Goal: Information Seeking & Learning: Learn about a topic

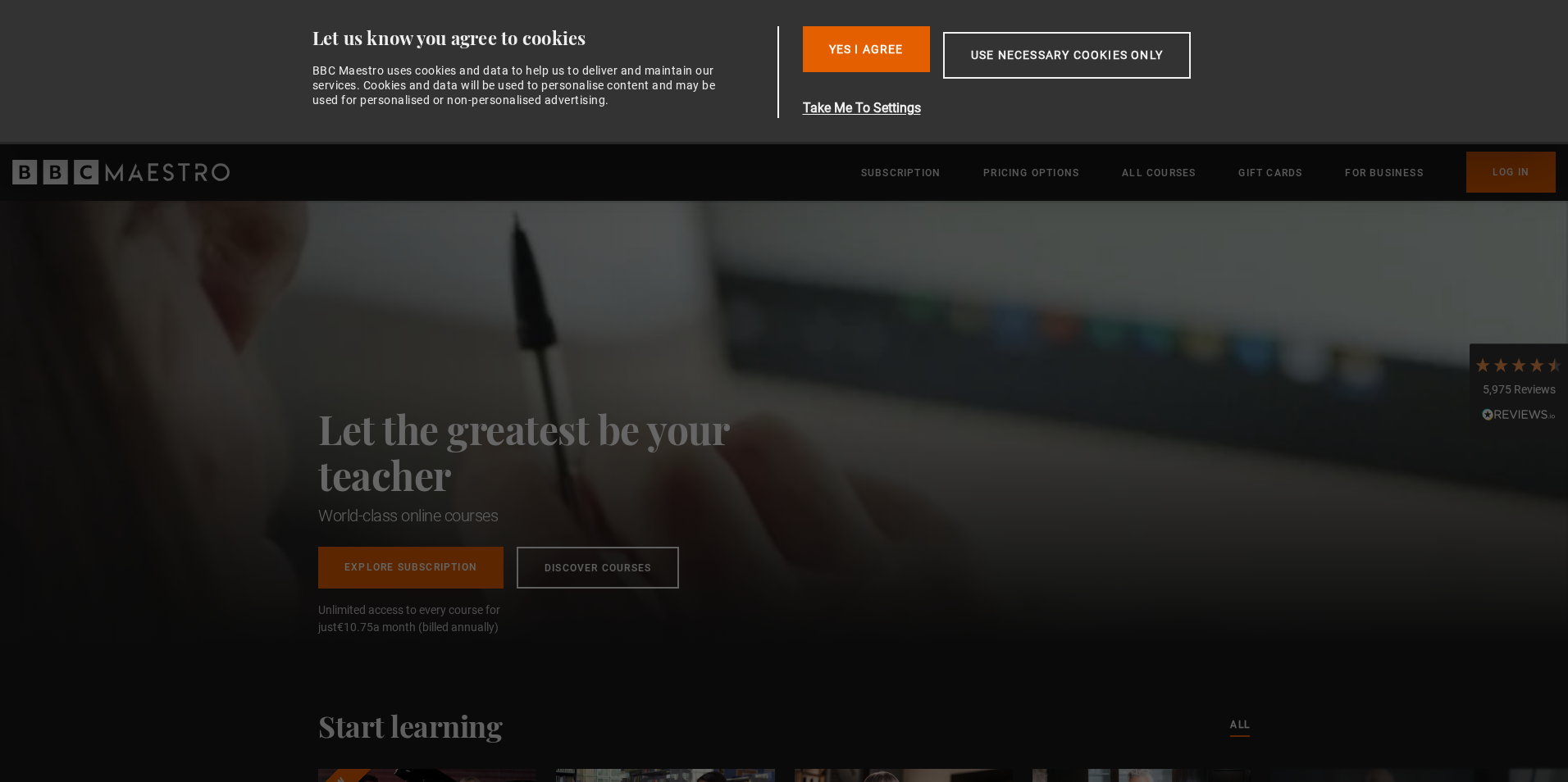
click at [807, 331] on div "Let the greatest be your teacher World-class online courses Explore Subscriptio…" at bounding box center [784, 421] width 1568 height 442
click at [1036, 54] on button "Use necessary cookies only" at bounding box center [1067, 54] width 248 height 46
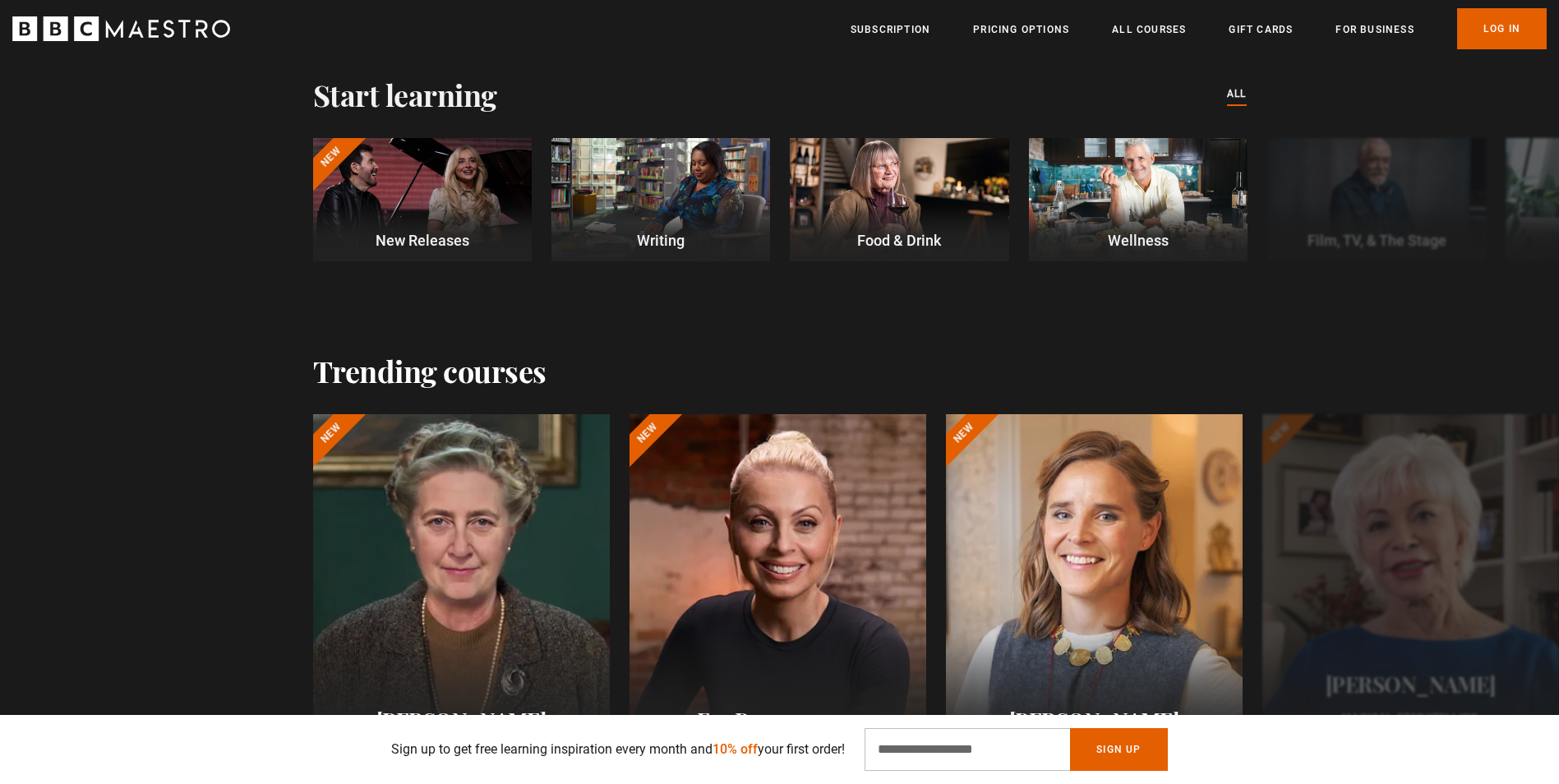
scroll to position [494, 0]
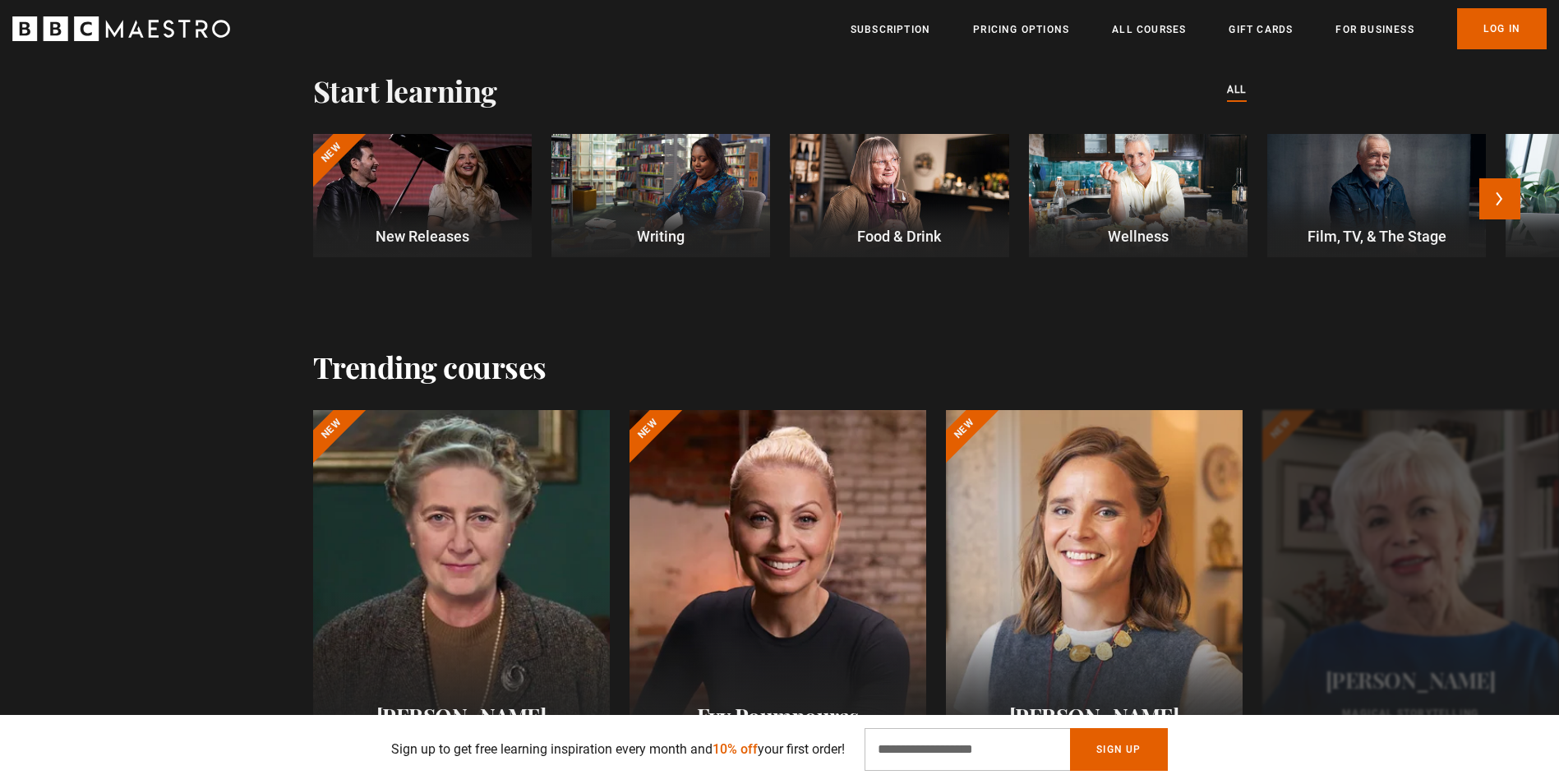
click at [636, 230] on p "Writing" at bounding box center [661, 236] width 219 height 22
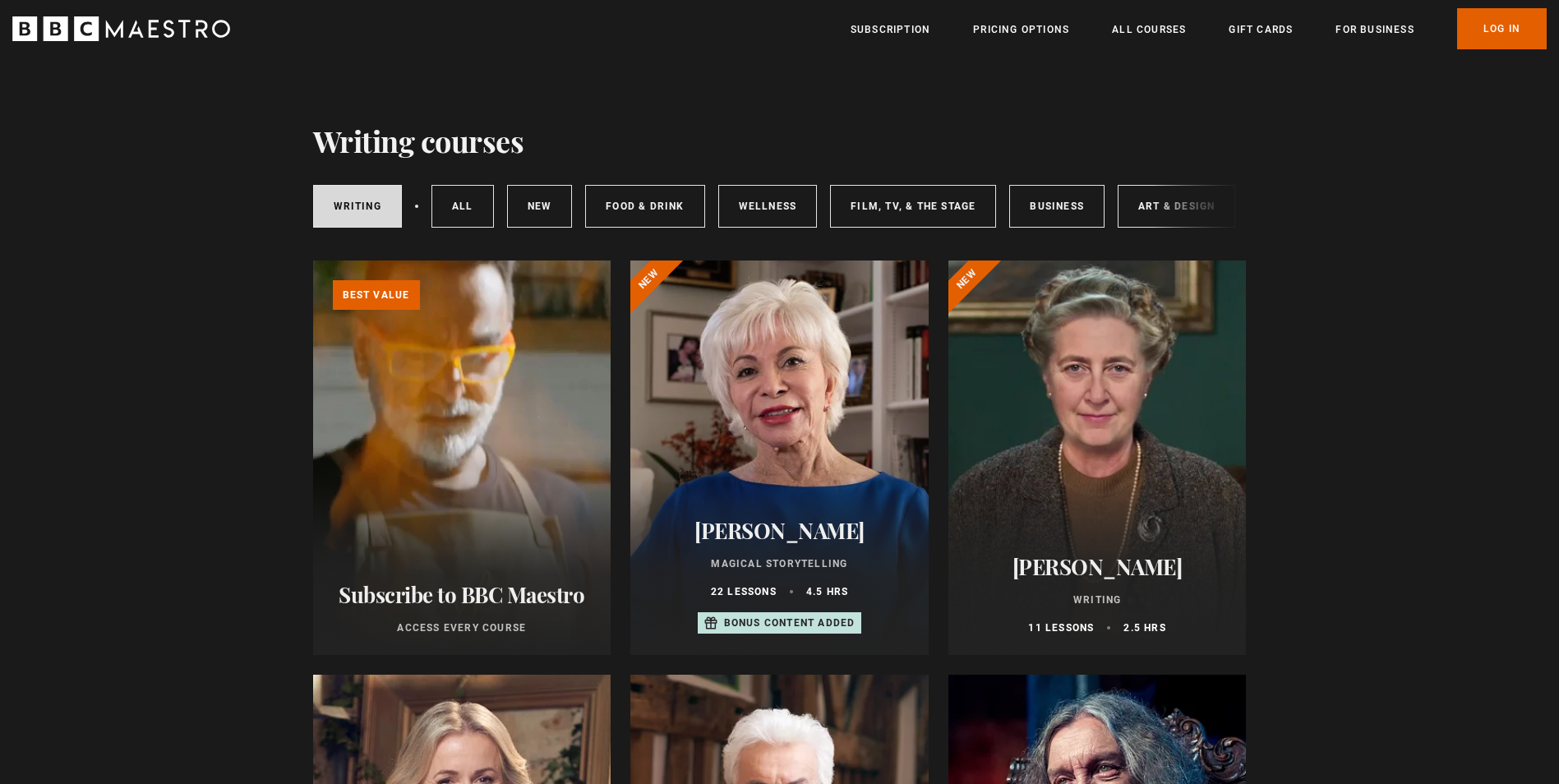
scroll to position [82, 0]
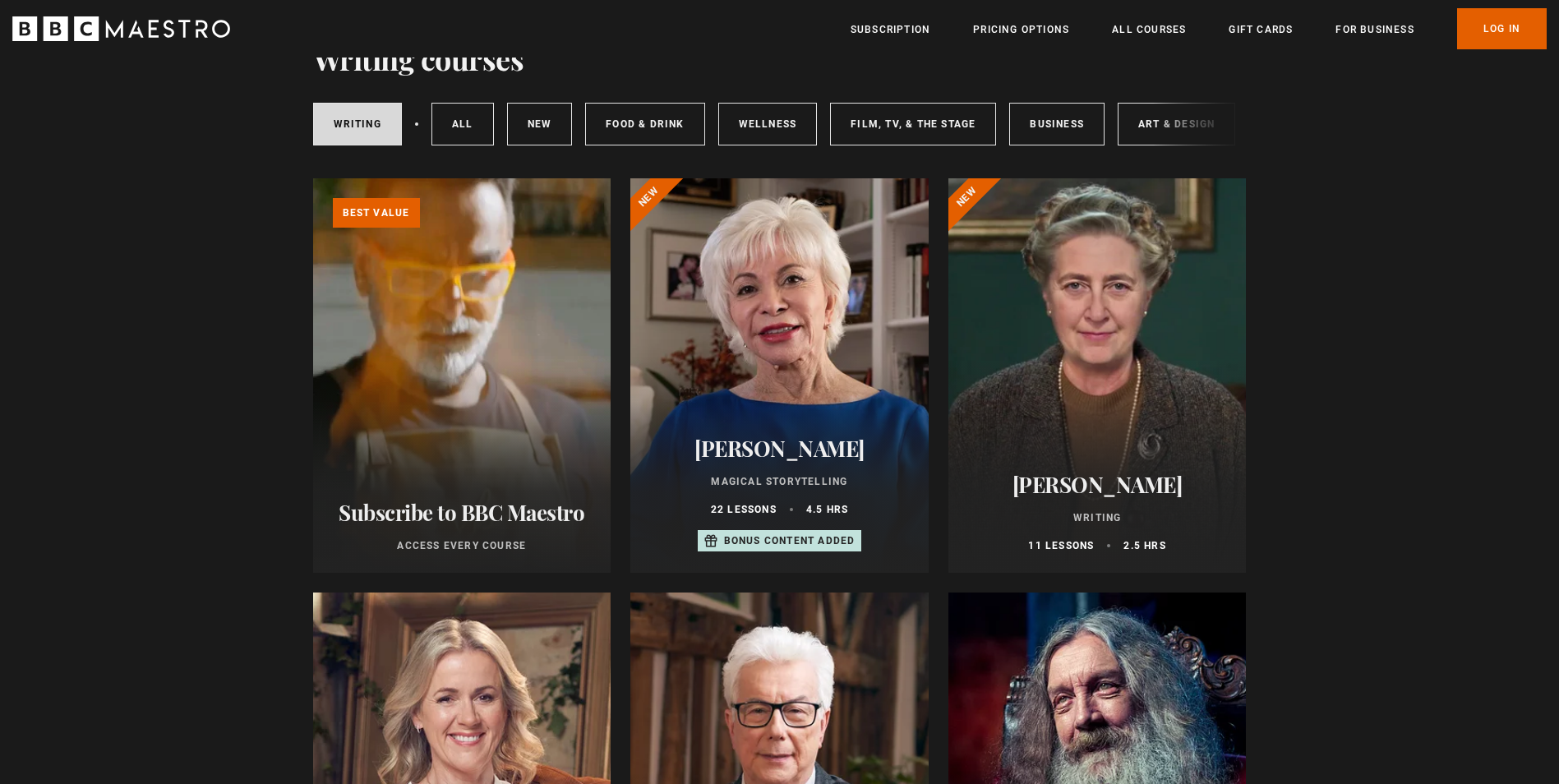
click at [1146, 307] on div at bounding box center [1098, 375] width 299 height 394
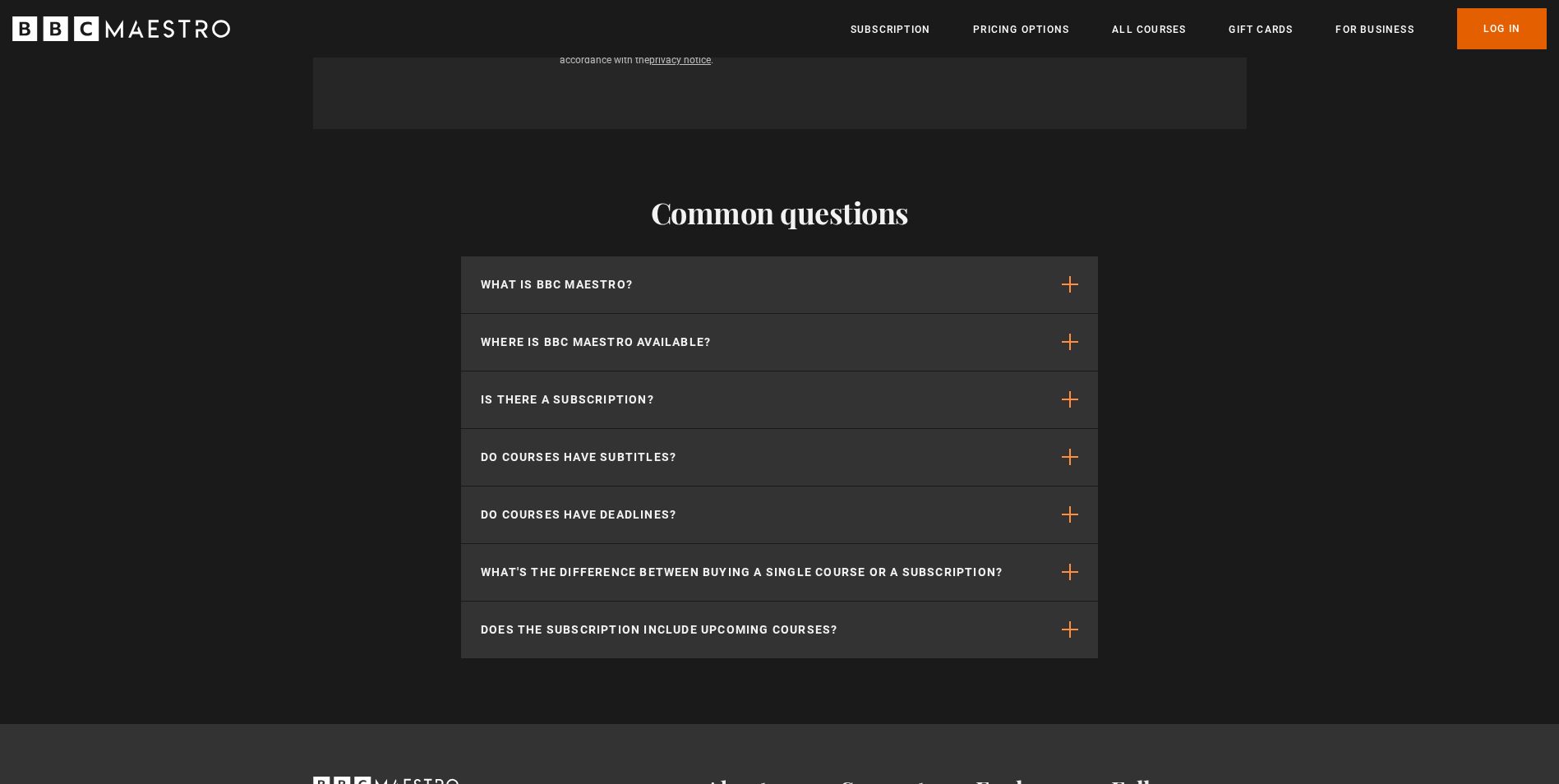
scroll to position [2713, 0]
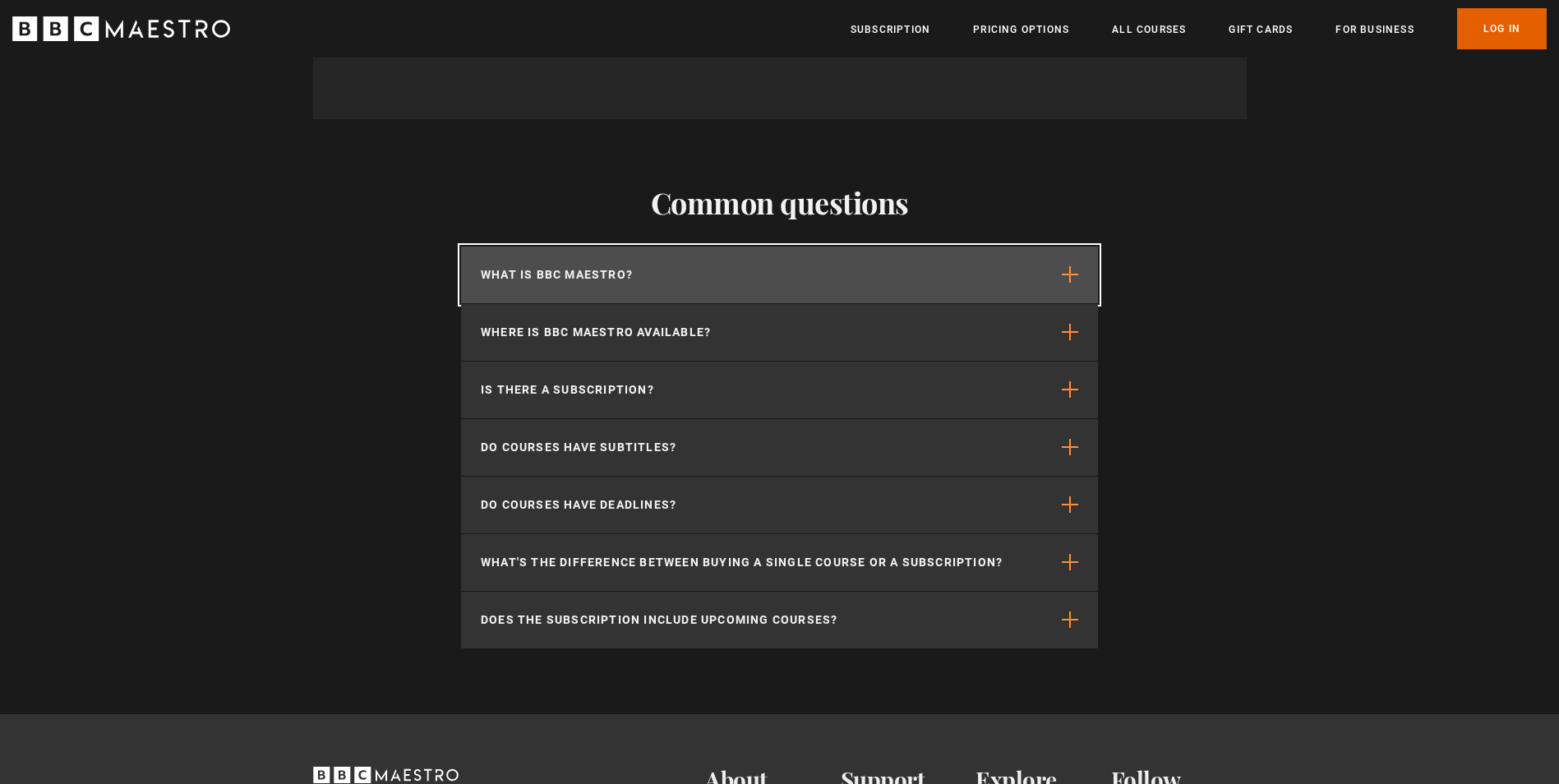
click at [1079, 281] on button "What is BBC Maestro?" at bounding box center [780, 275] width 637 height 56
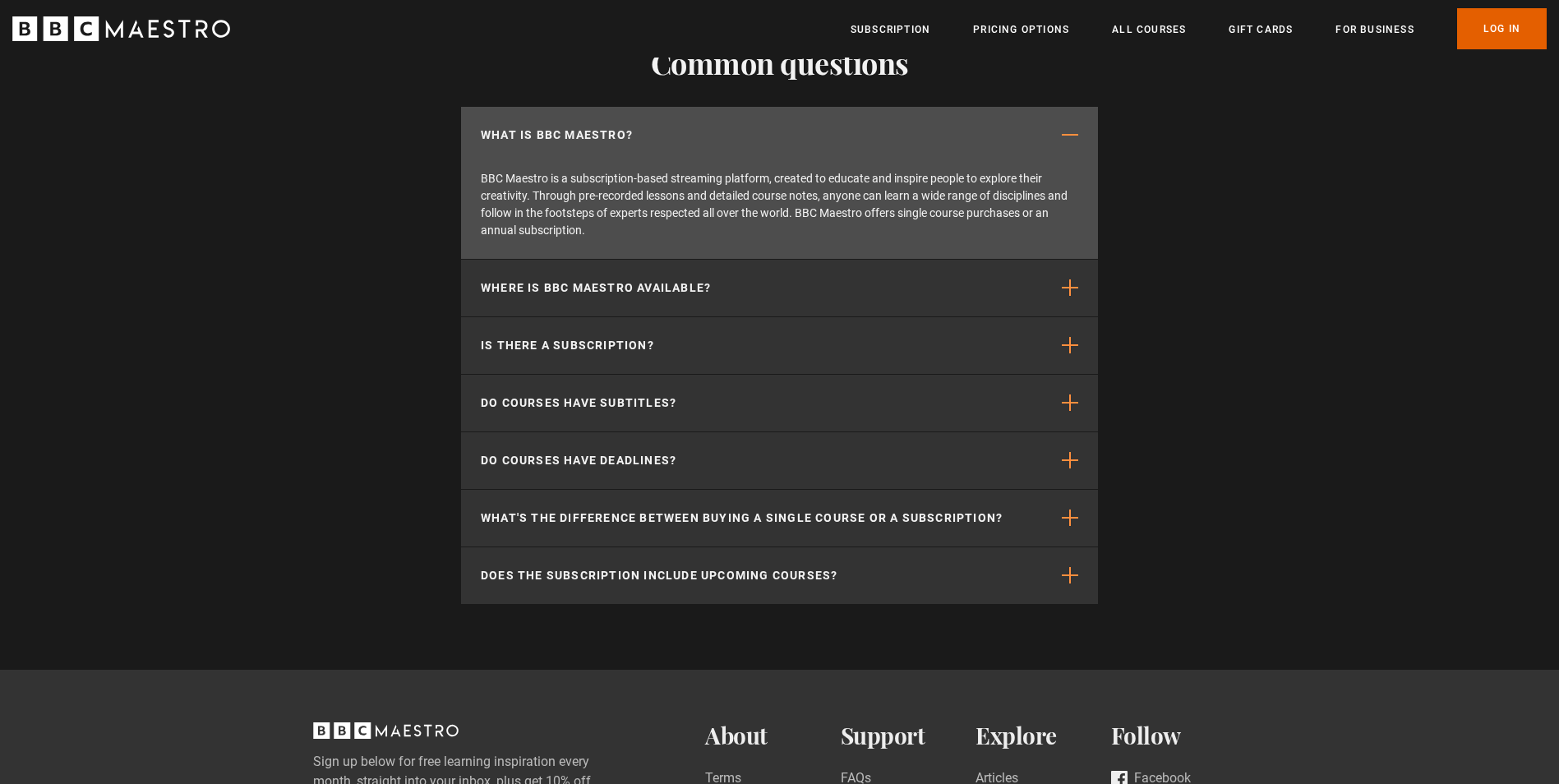
scroll to position [2876, 0]
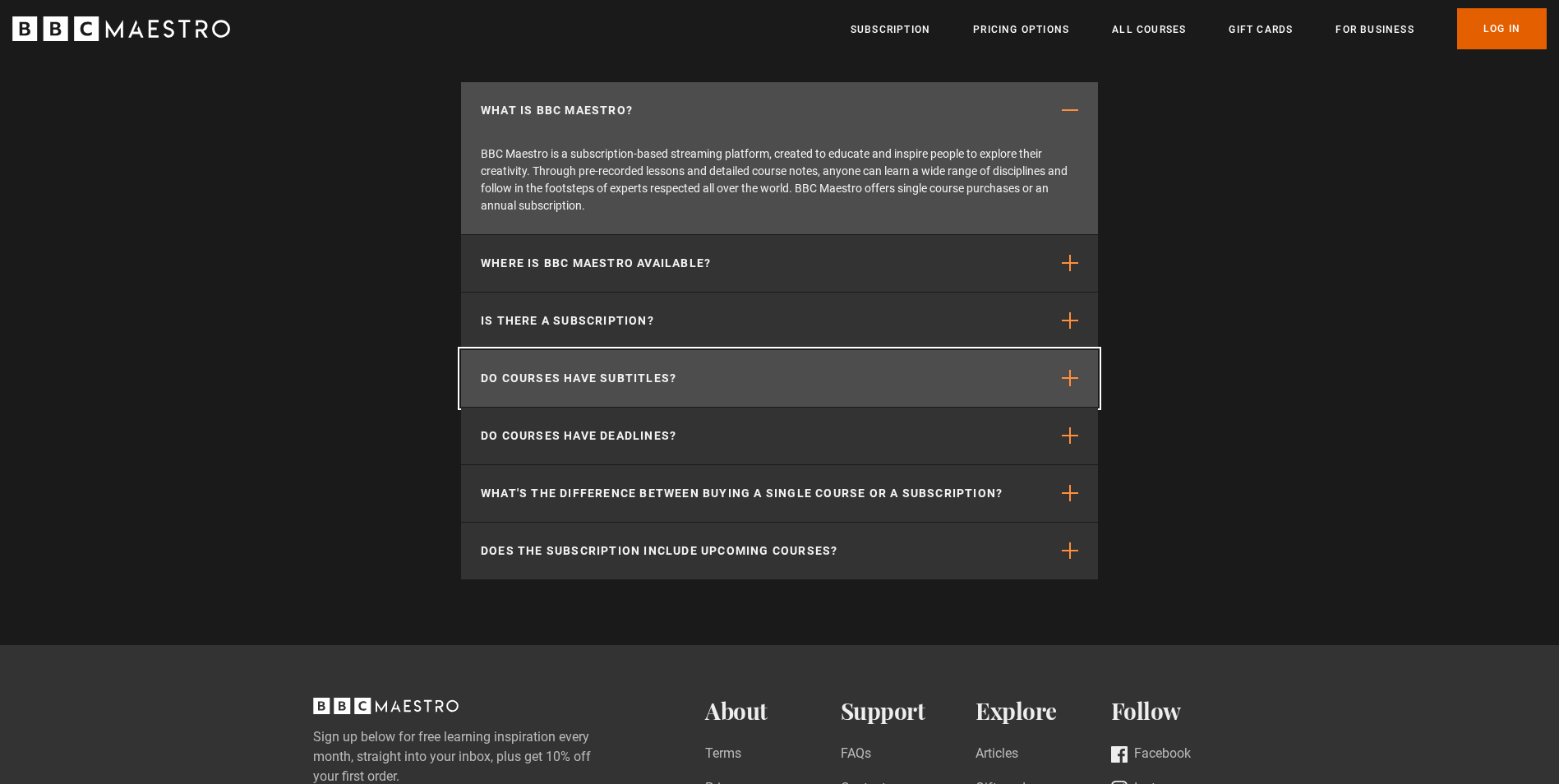
click at [1057, 385] on button "Do courses have subtitles?" at bounding box center [780, 379] width 637 height 56
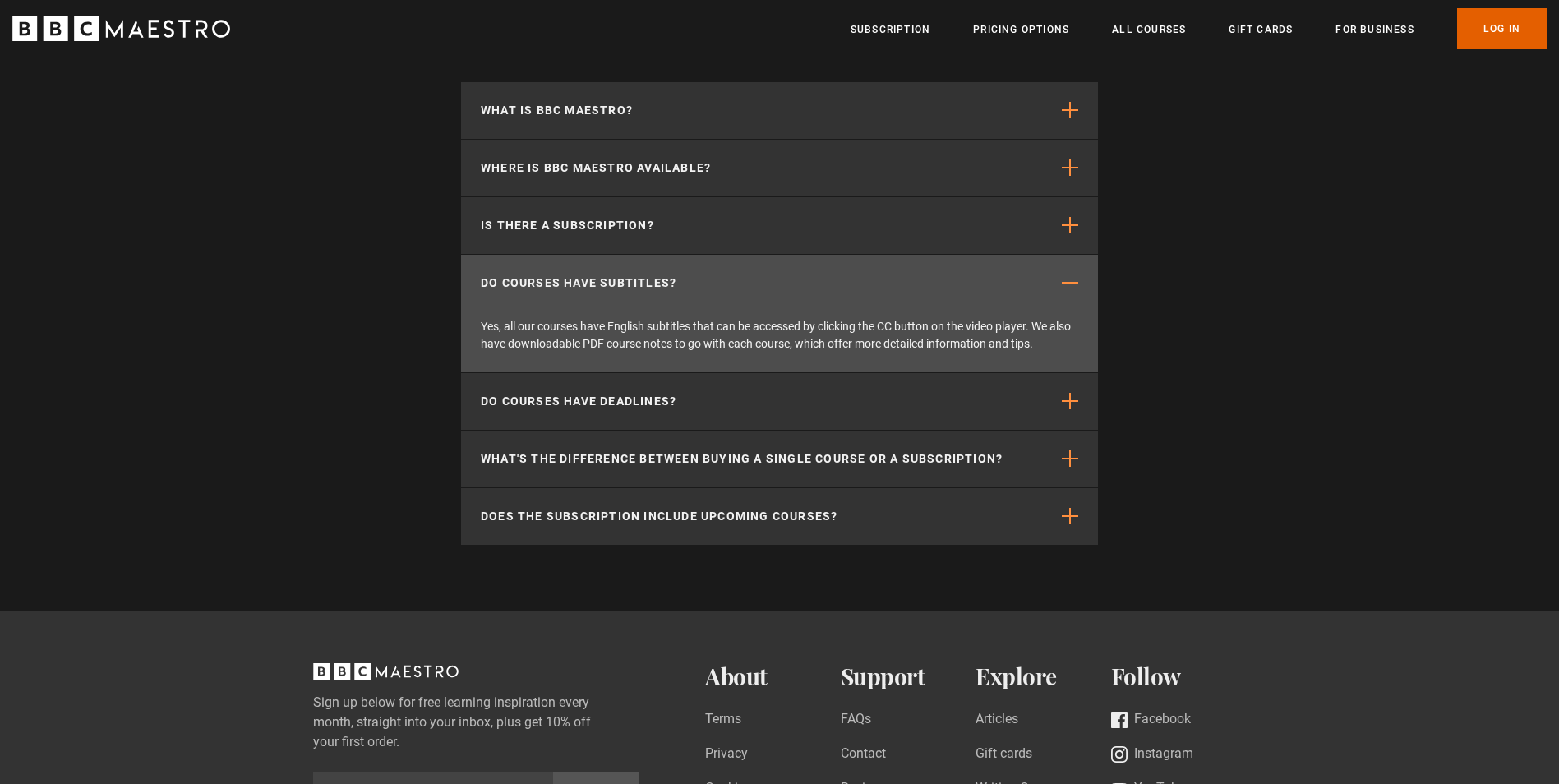
scroll to position [2958, 0]
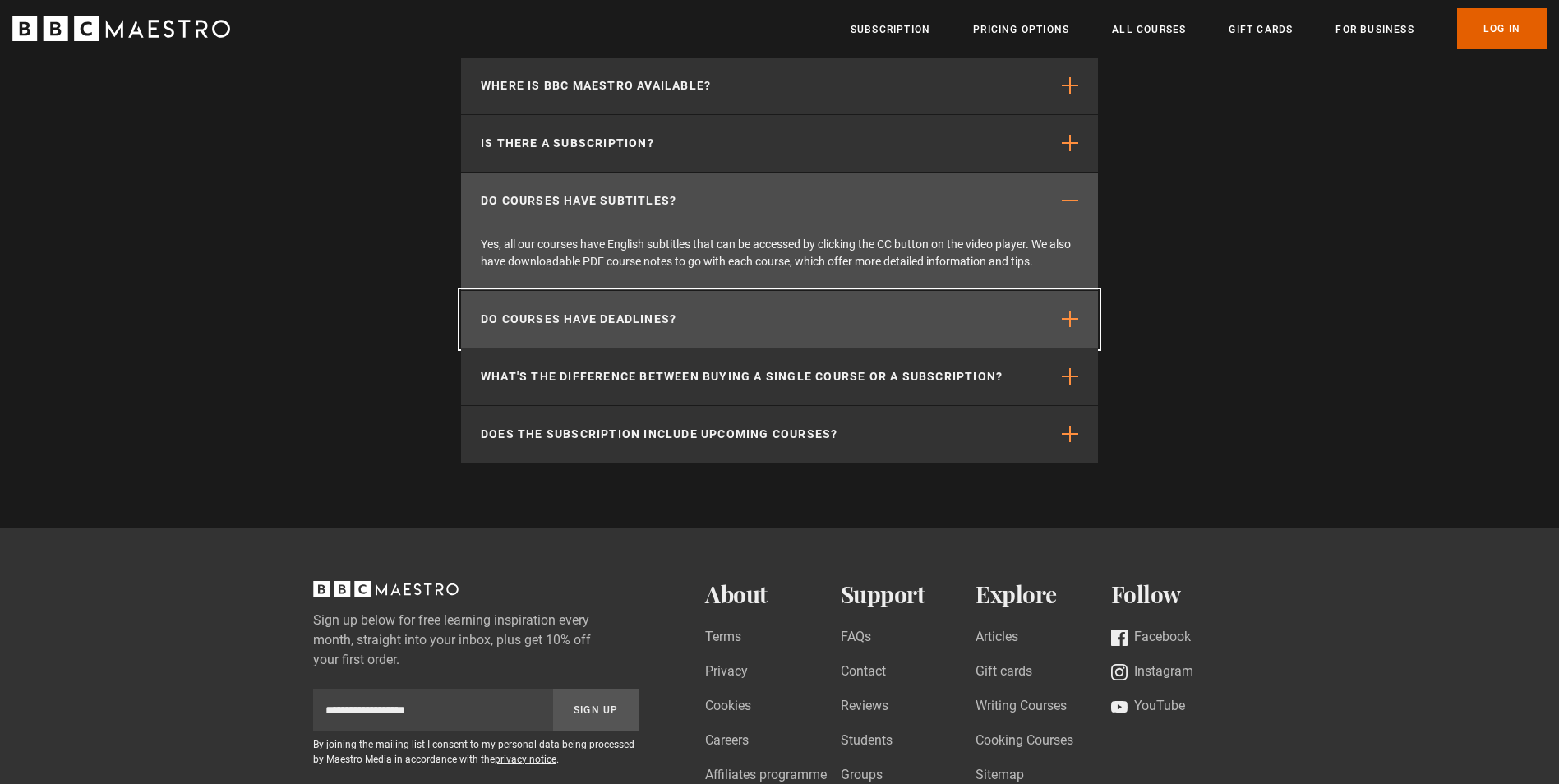
click at [1068, 327] on span "button" at bounding box center [1070, 319] width 16 height 16
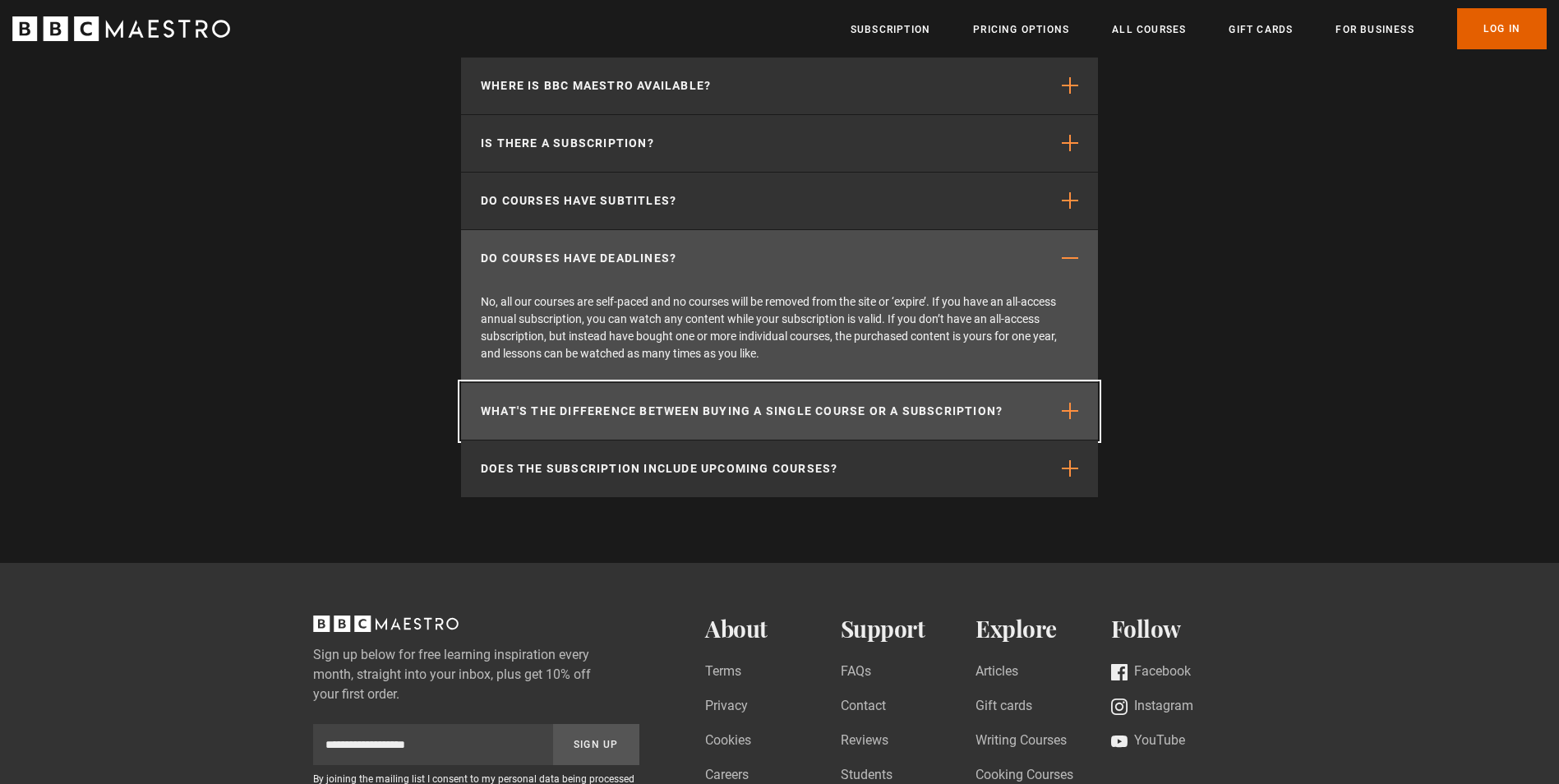
click at [1075, 418] on span "button" at bounding box center [1070, 411] width 16 height 16
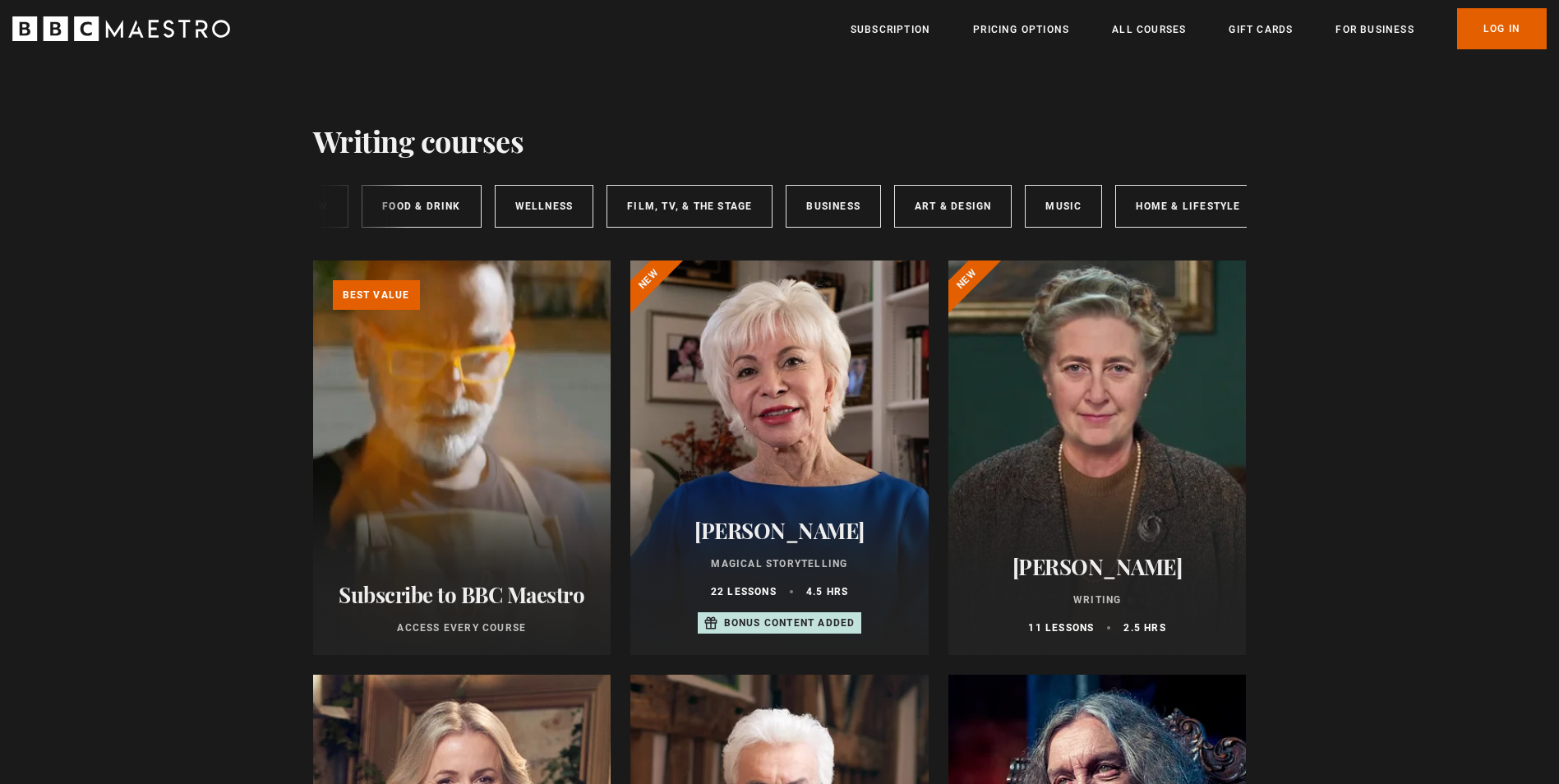
scroll to position [0, 245]
click at [941, 202] on link "Art & Design" at bounding box center [932, 206] width 117 height 43
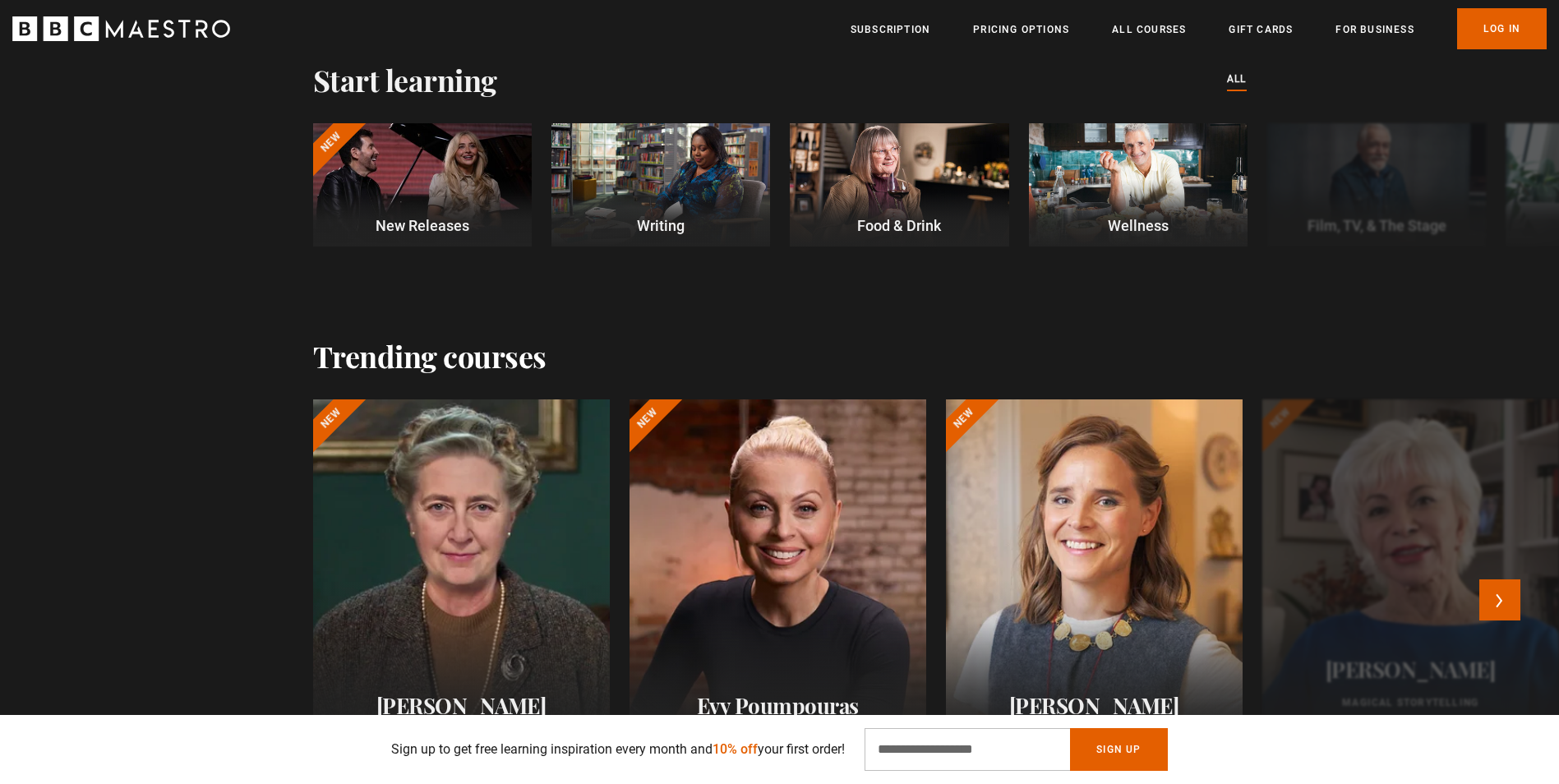
scroll to position [494, 0]
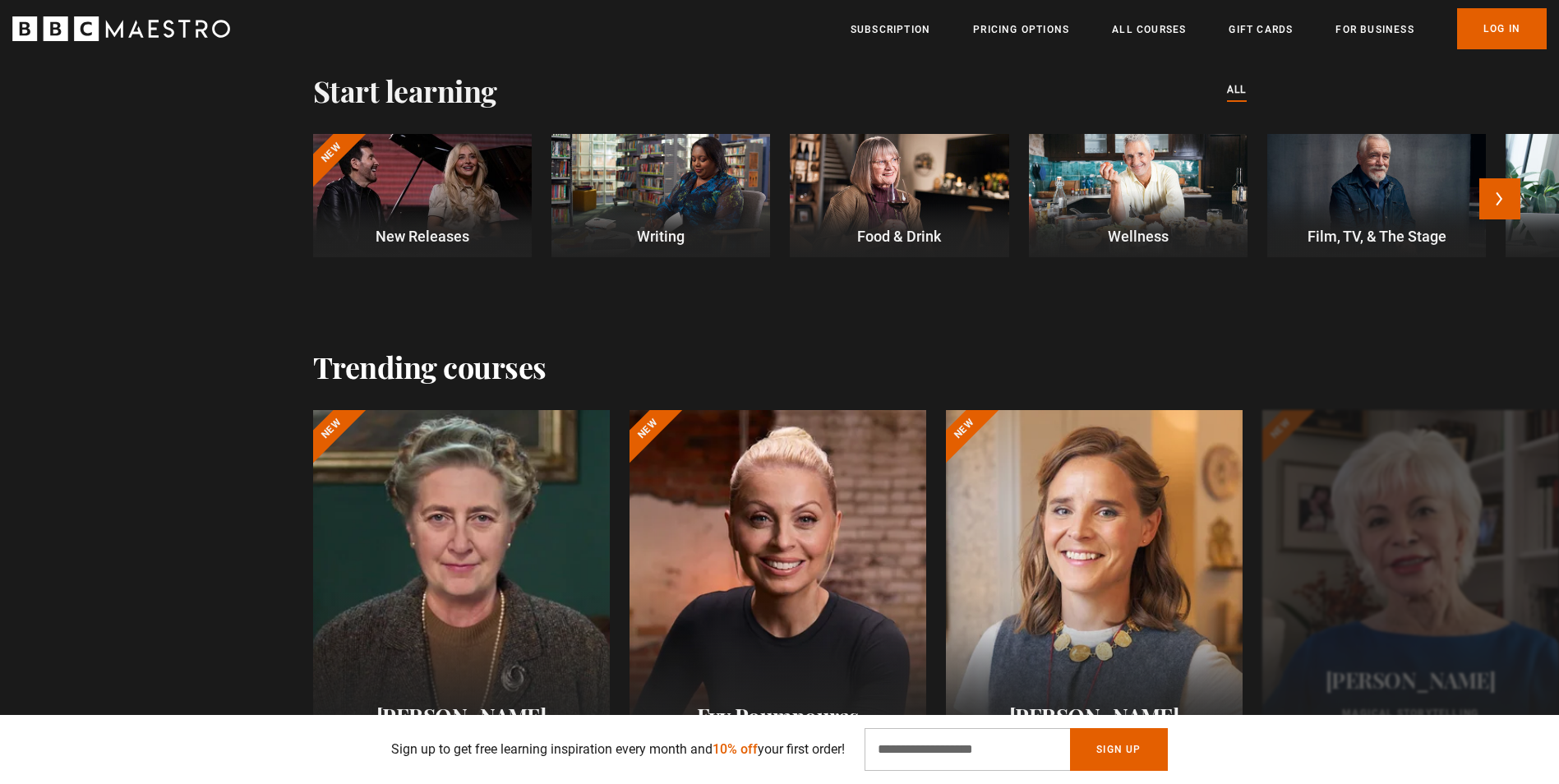
click at [664, 219] on div at bounding box center [661, 195] width 219 height 123
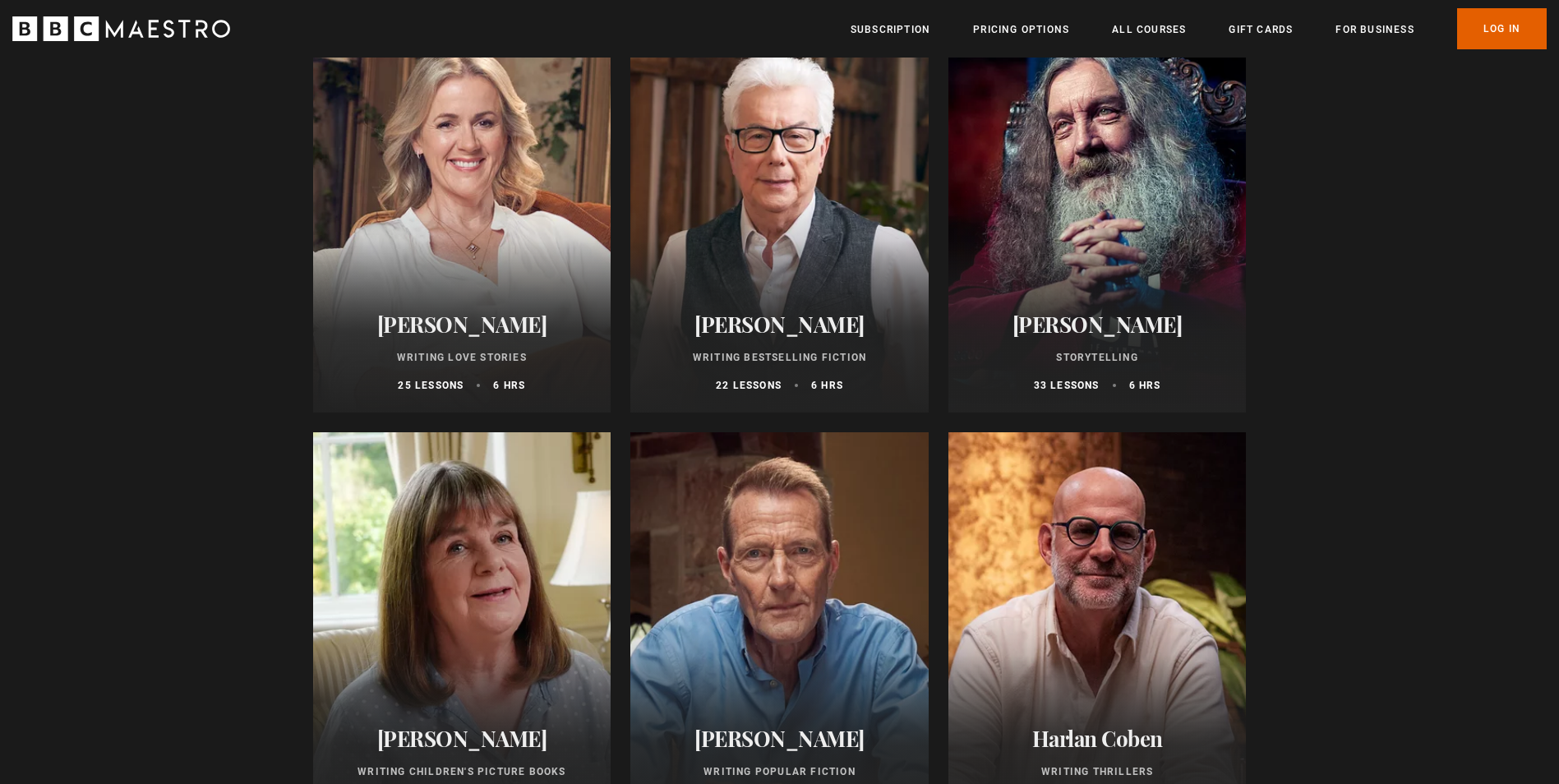
scroll to position [657, 0]
click at [761, 328] on h2 "[PERSON_NAME]" at bounding box center [780, 323] width 259 height 25
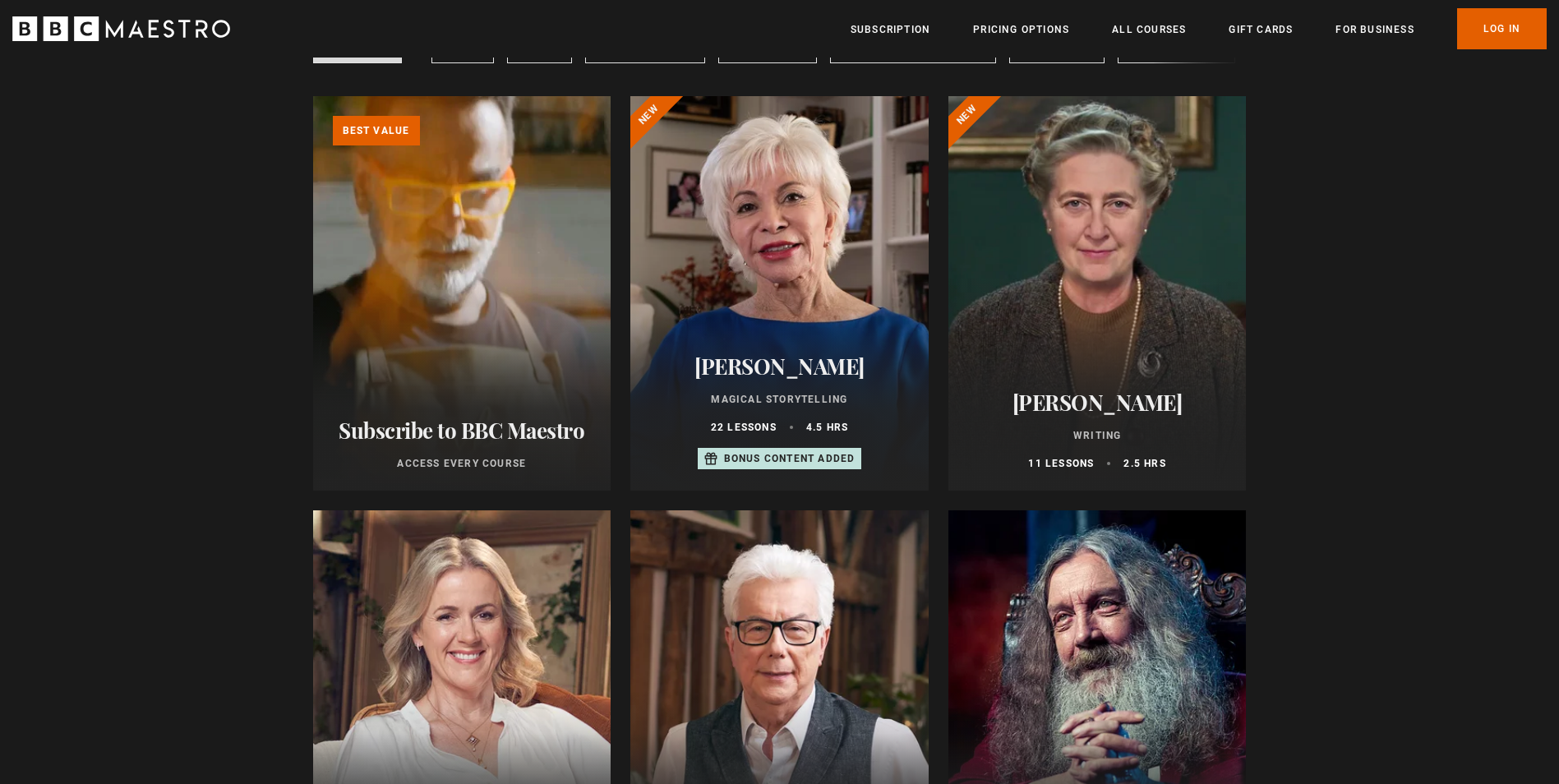
scroll to position [82, 0]
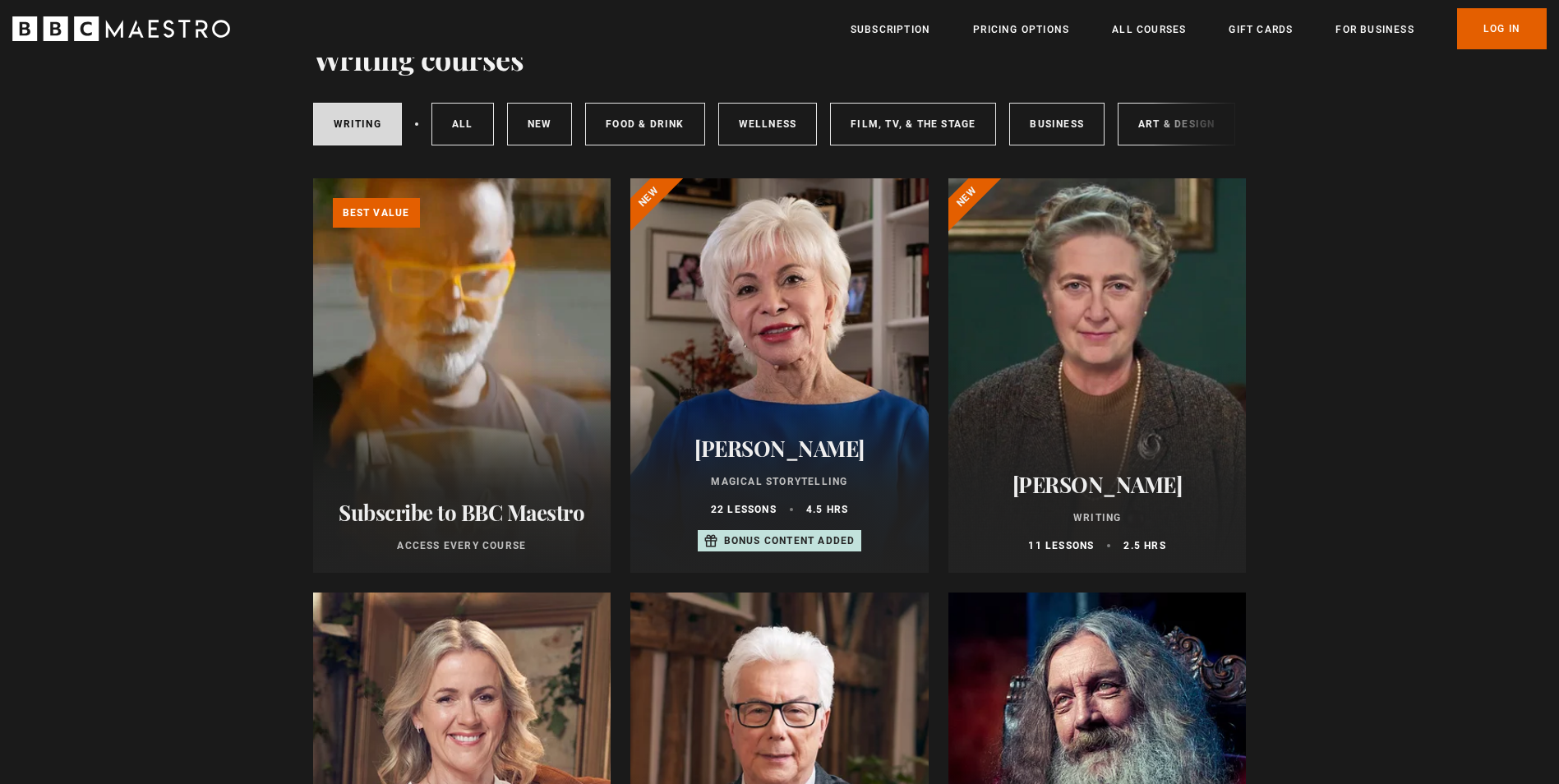
click at [761, 361] on div at bounding box center [780, 375] width 299 height 394
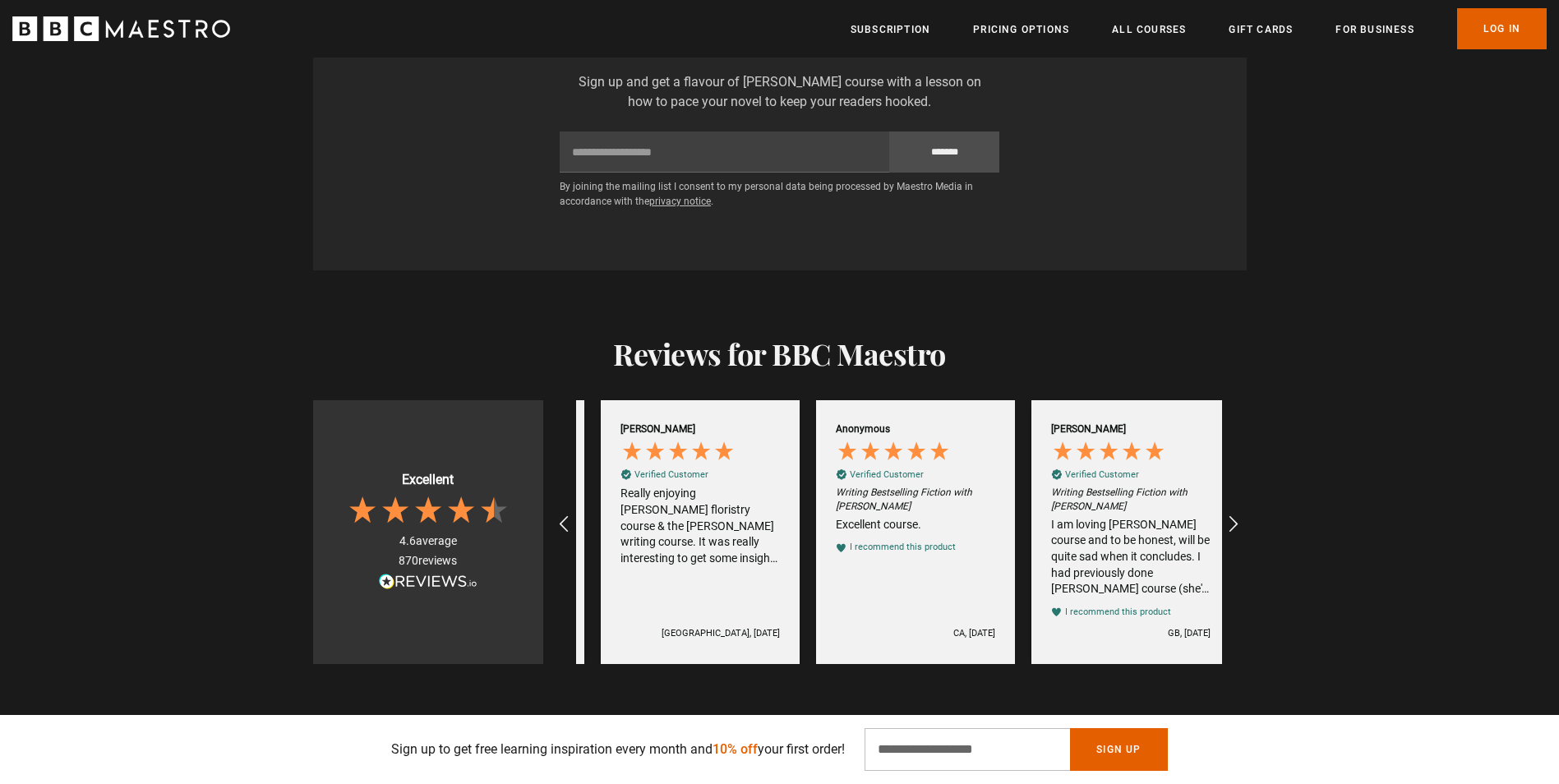
scroll to position [0, 1292]
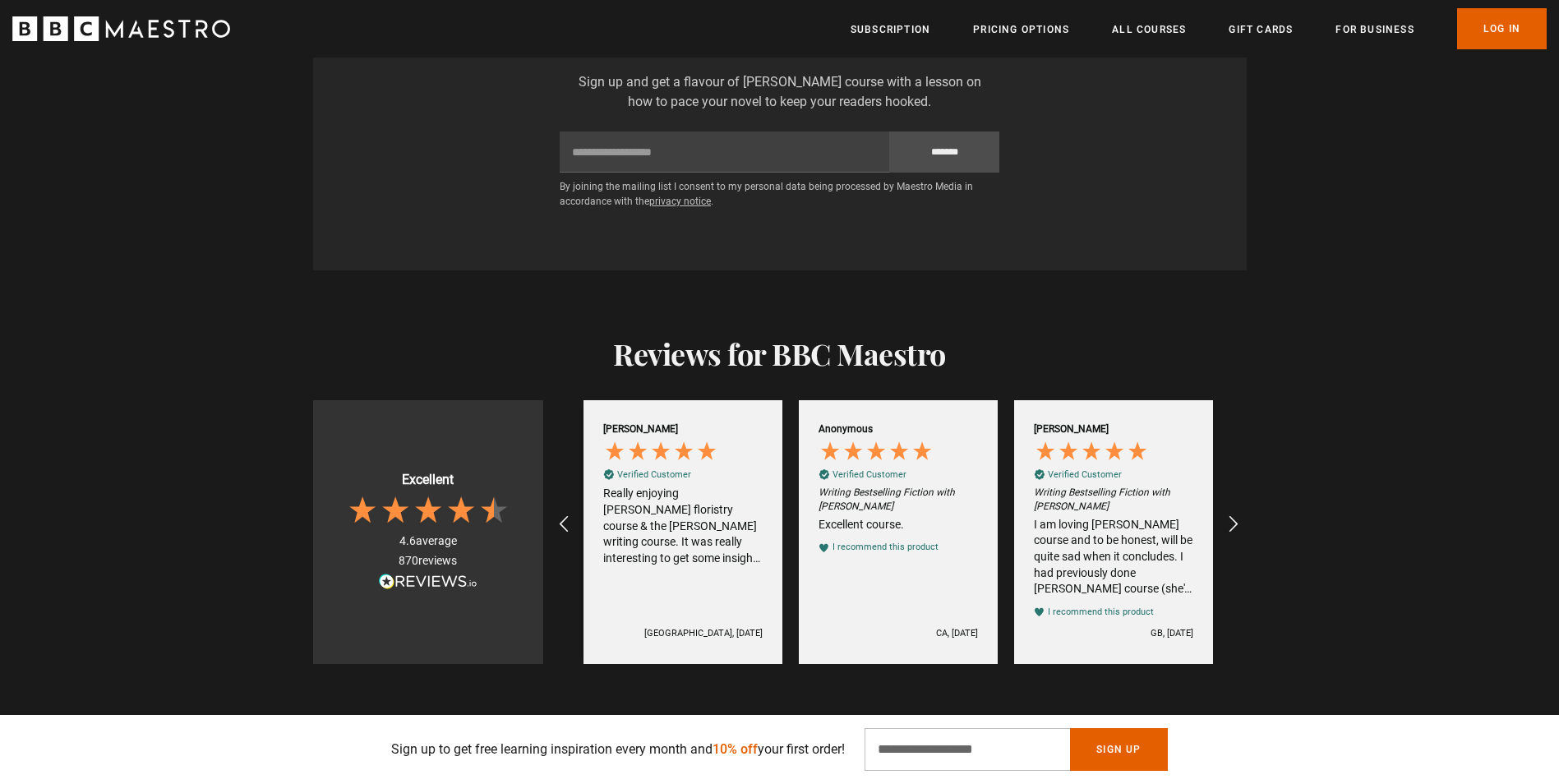
click at [1084, 561] on div "I am loving Ken Follett's course and to be honest, will be quite sad when it co…" at bounding box center [1113, 557] width 159 height 80
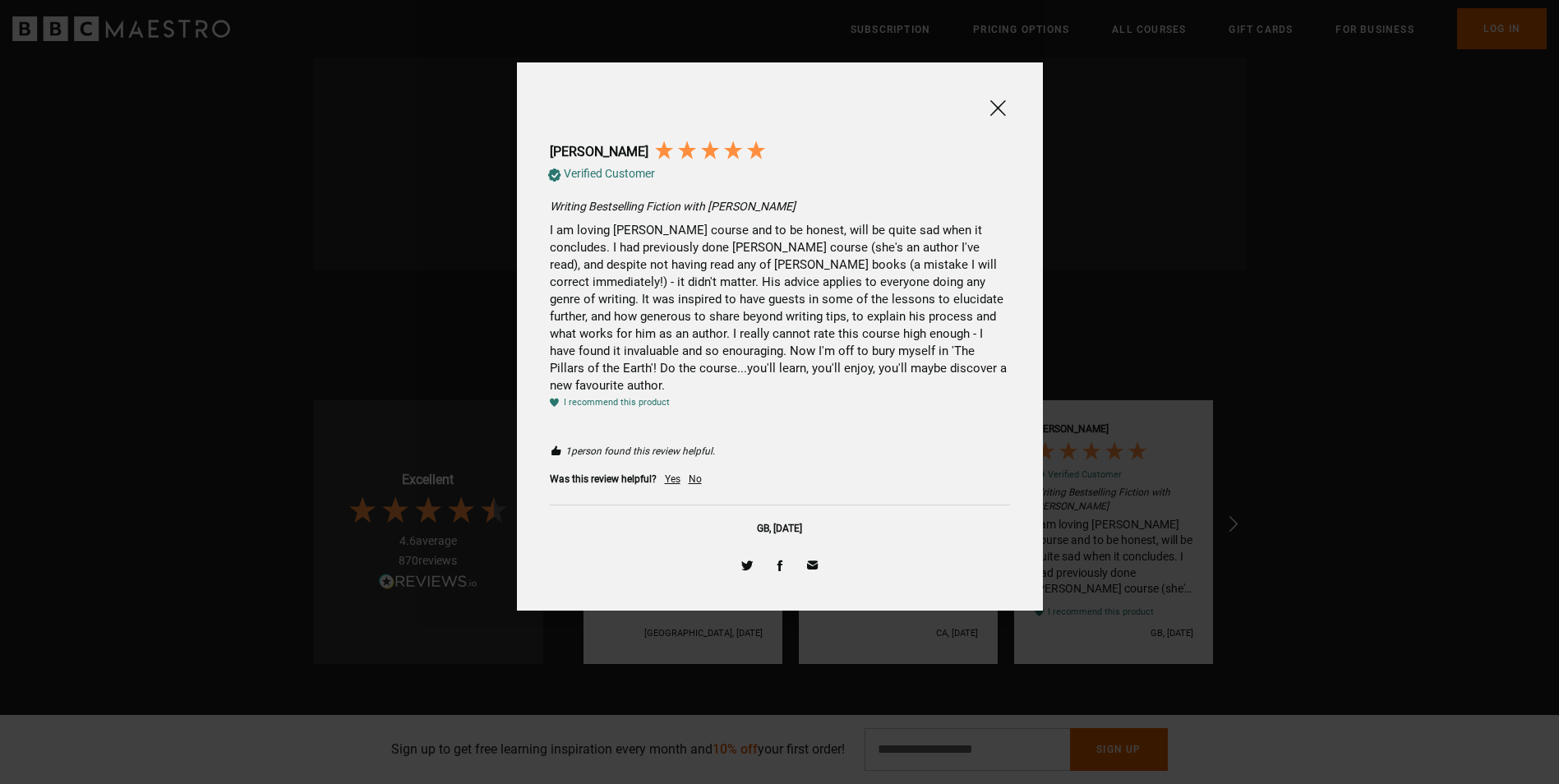
click at [989, 113] on span at bounding box center [998, 107] width 20 height 21
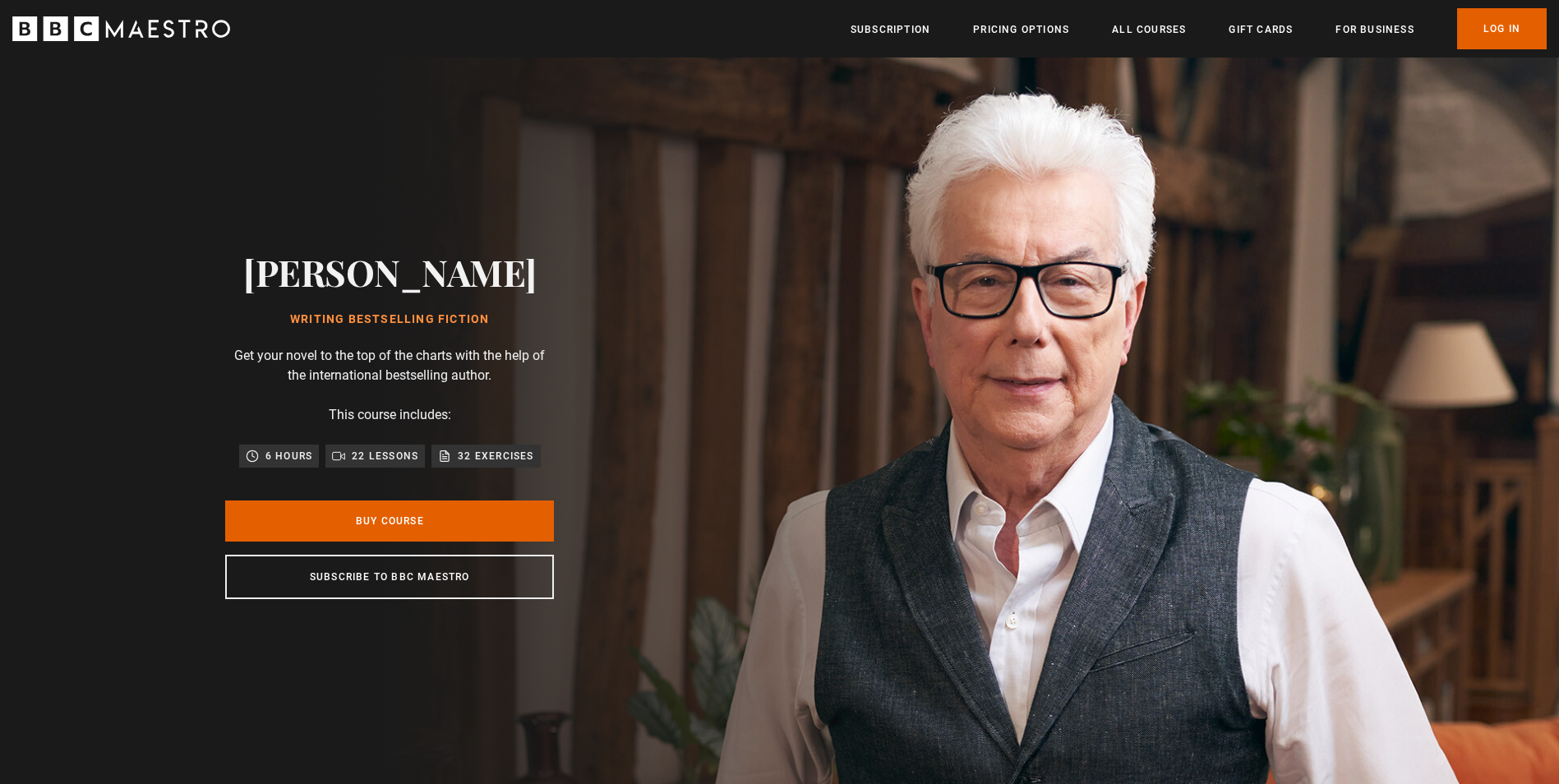
scroll to position [0, 1507]
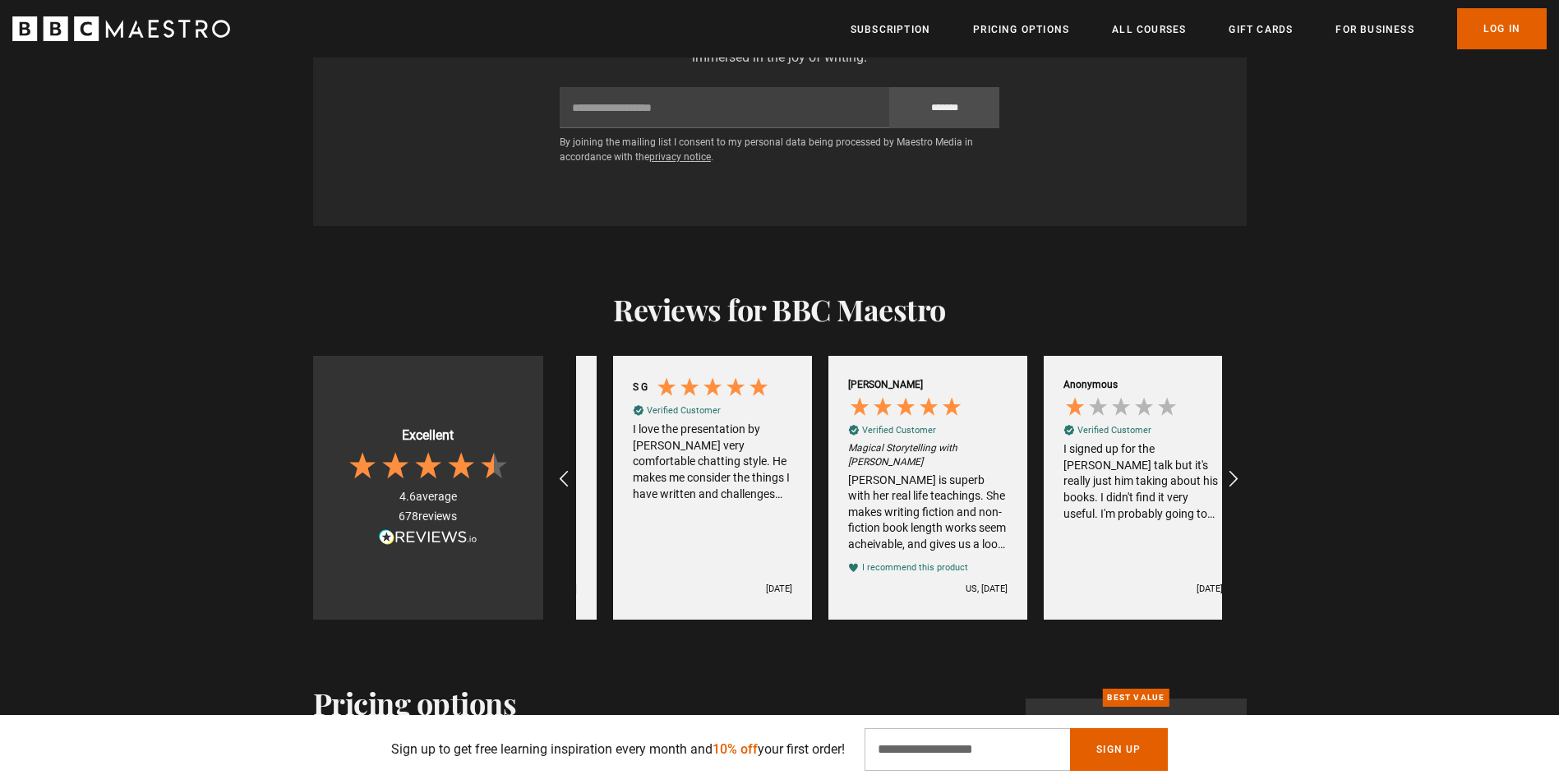
scroll to position [0, 431]
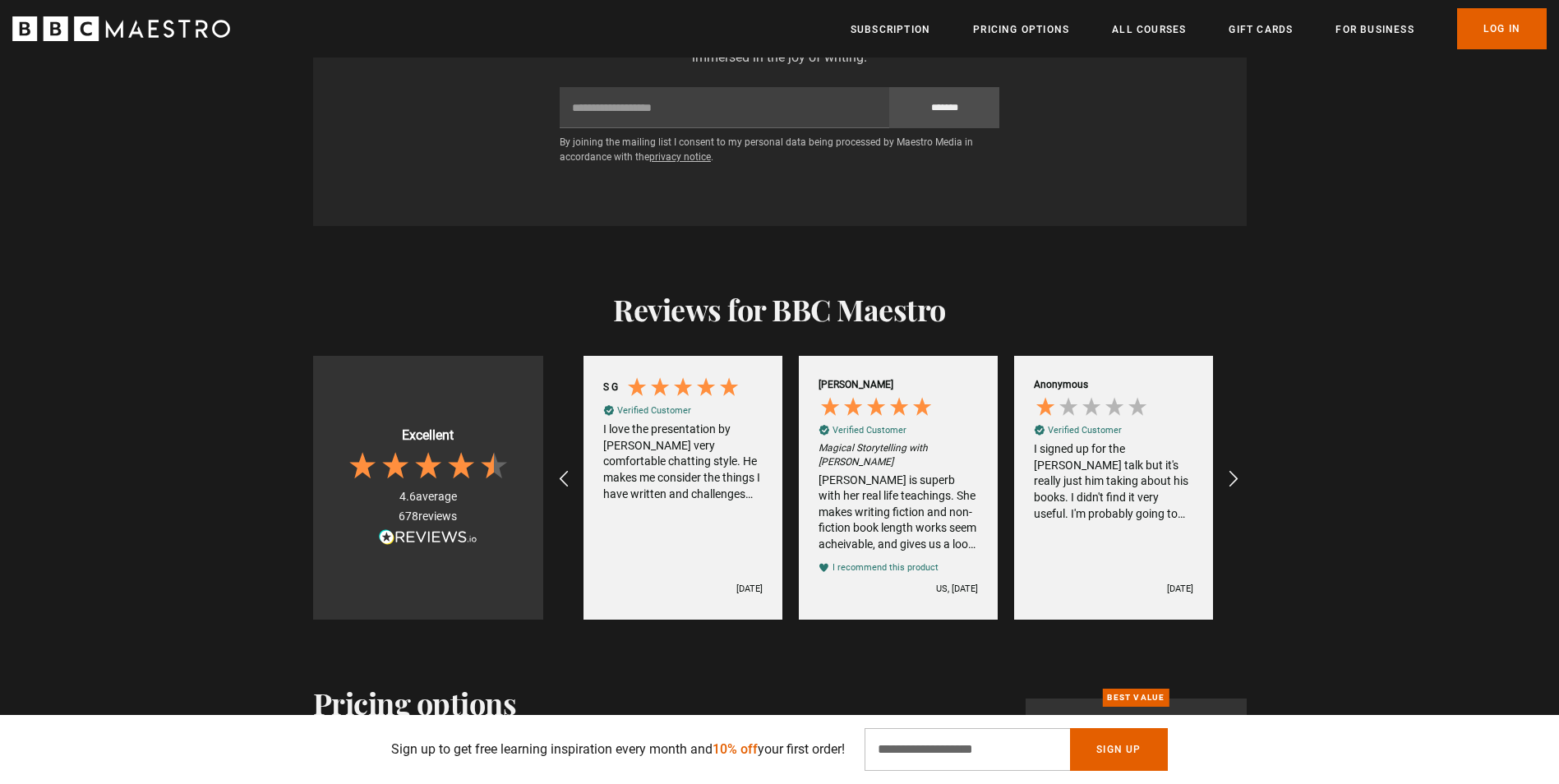
click at [859, 477] on div "[PERSON_NAME] is superb with her real life teachings. She makes writing fiction…" at bounding box center [898, 513] width 159 height 80
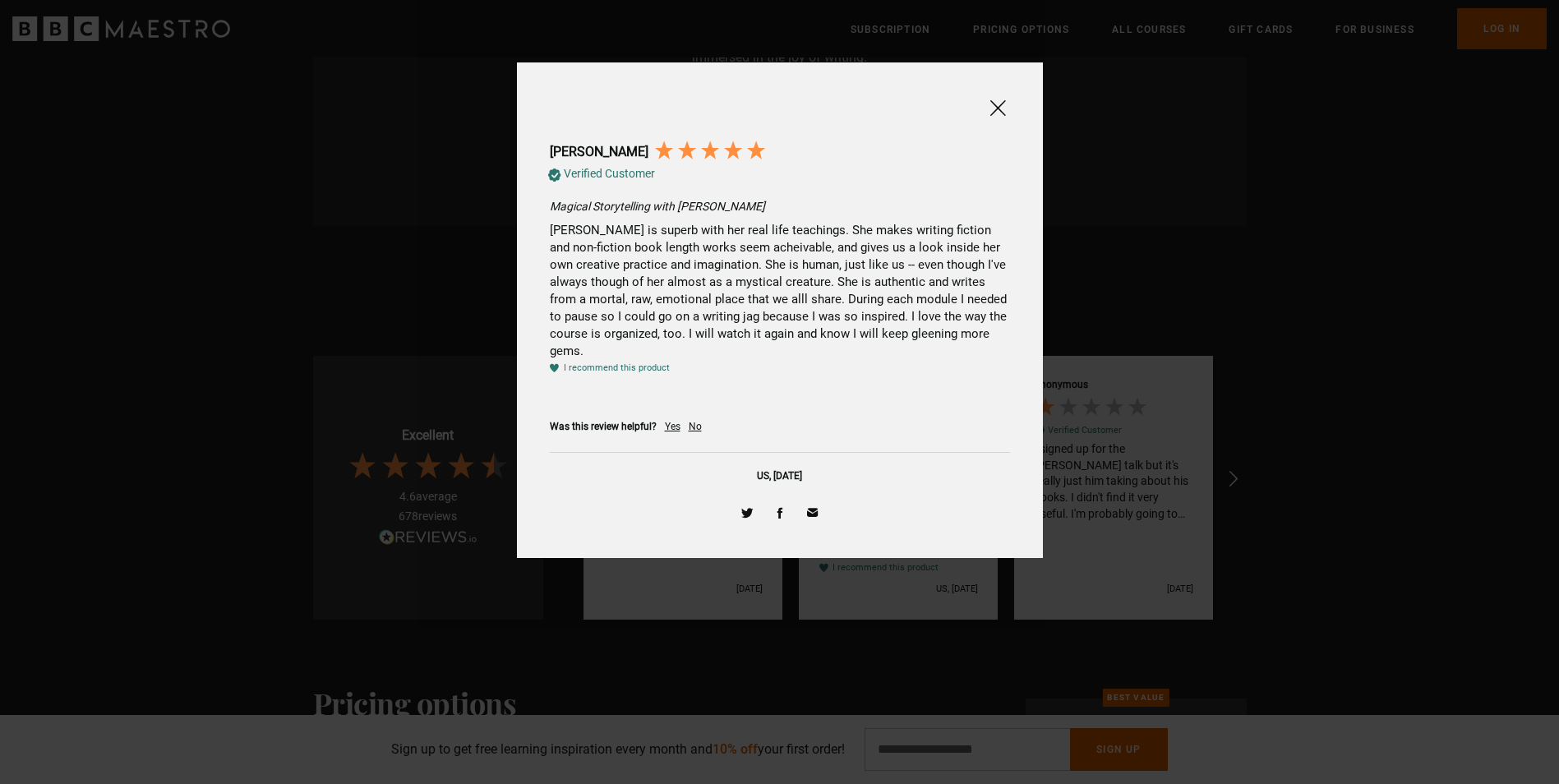
click at [991, 102] on span at bounding box center [998, 107] width 20 height 21
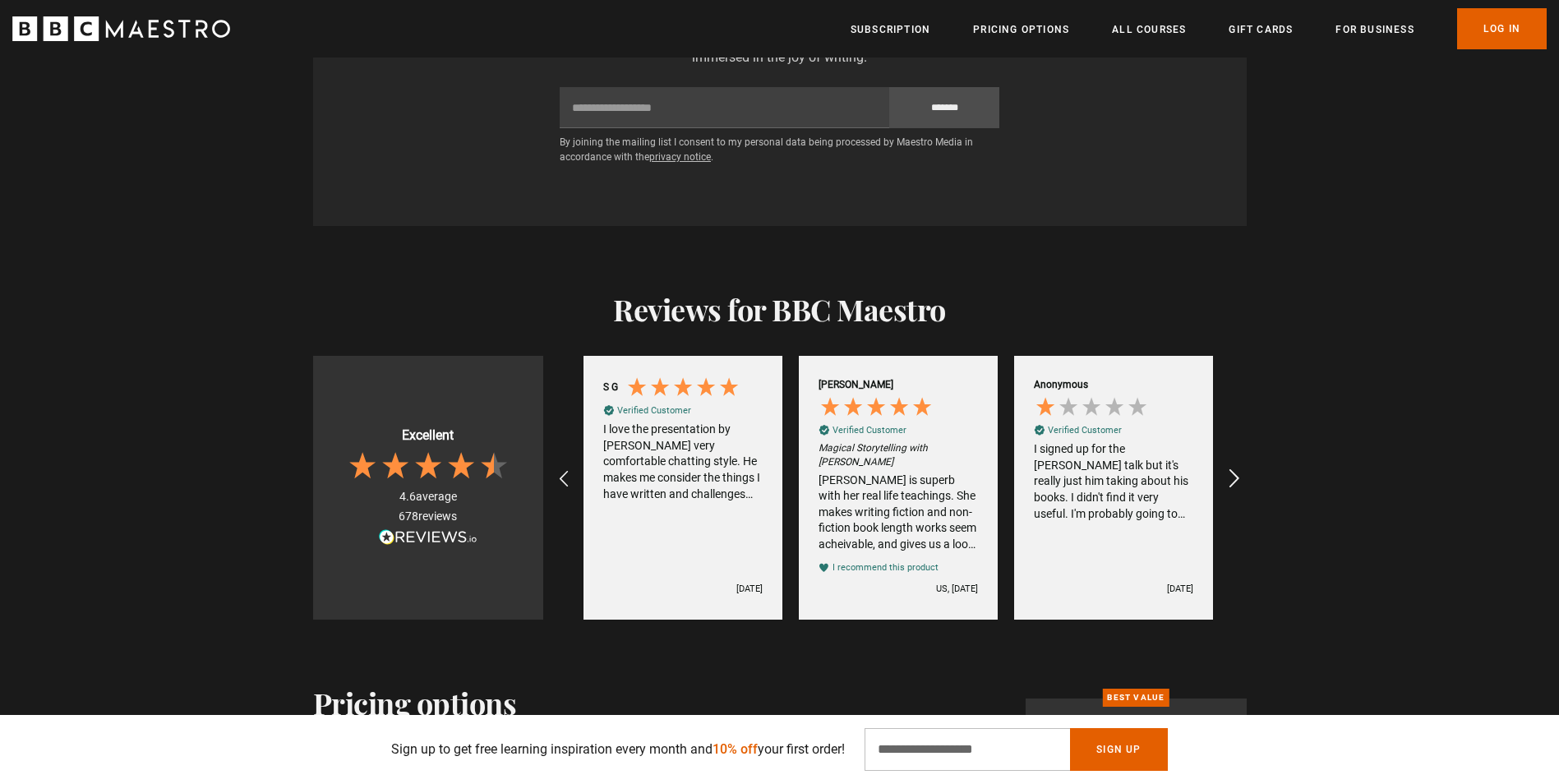
click at [1233, 469] on icon "REVIEWS.io Carousel Scroll Right" at bounding box center [1233, 479] width 23 height 23
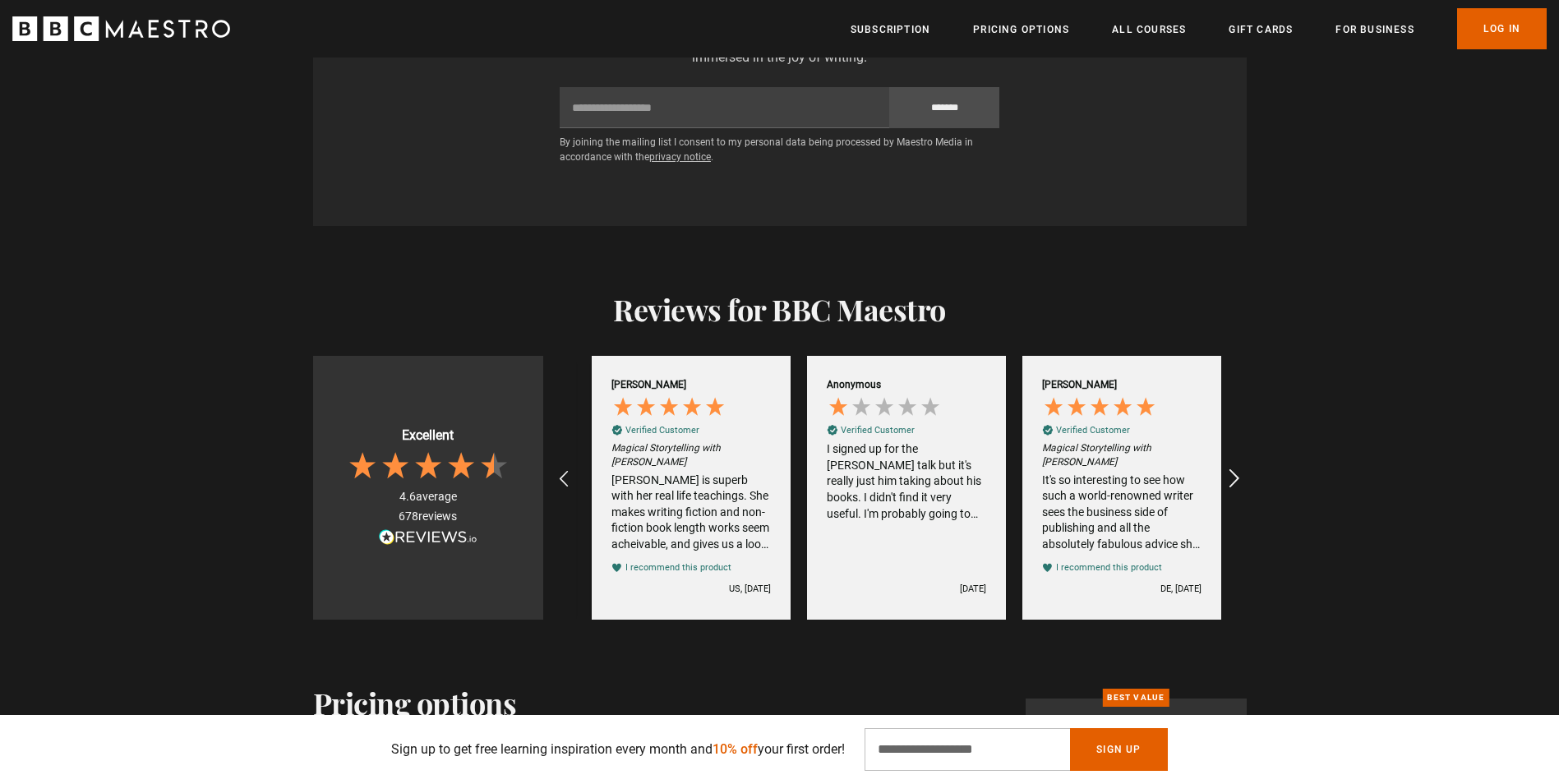
scroll to position [0, 646]
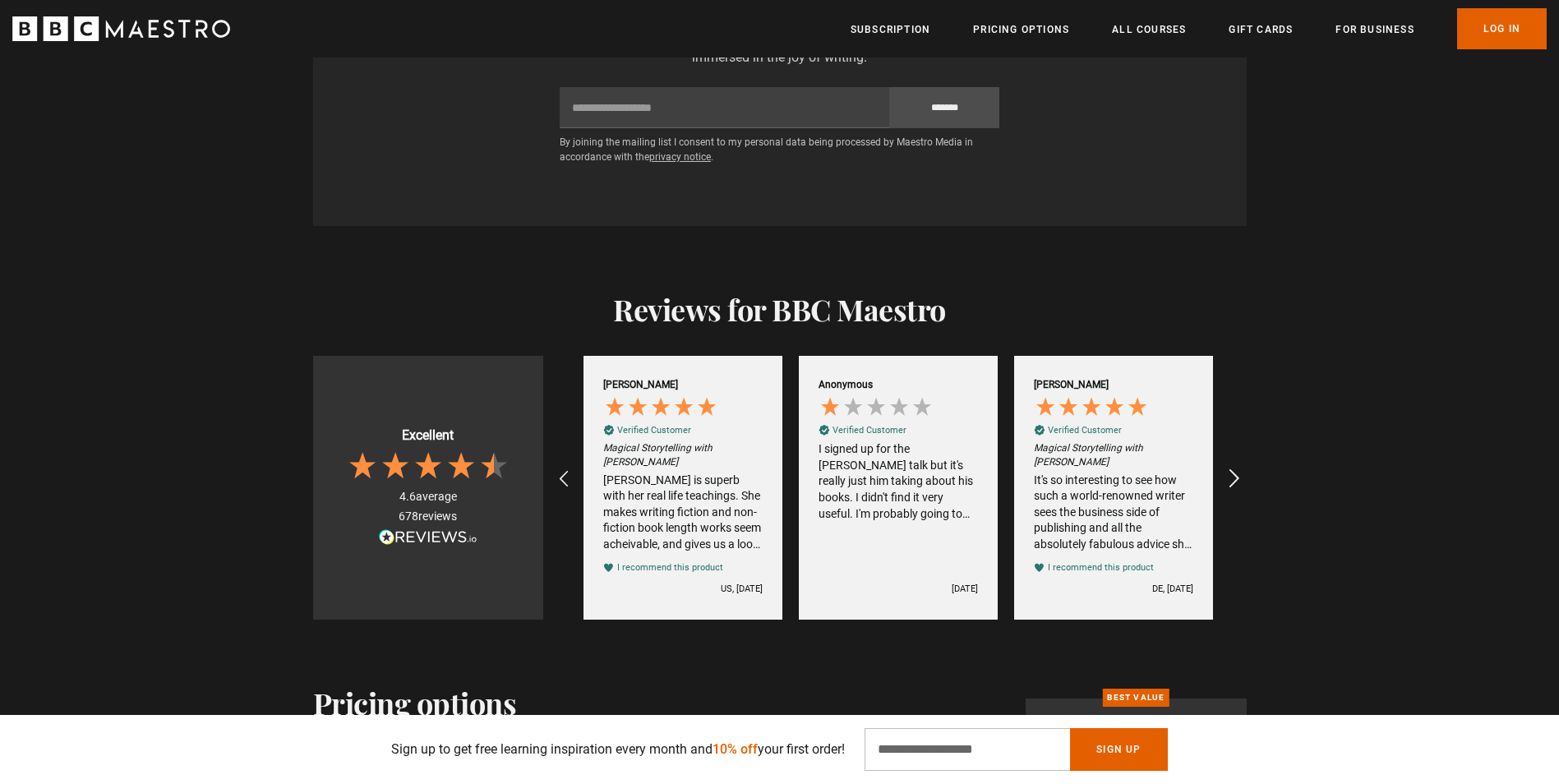
click at [1234, 469] on icon "REVIEWS.io Carousel Scroll Right" at bounding box center [1233, 479] width 23 height 23
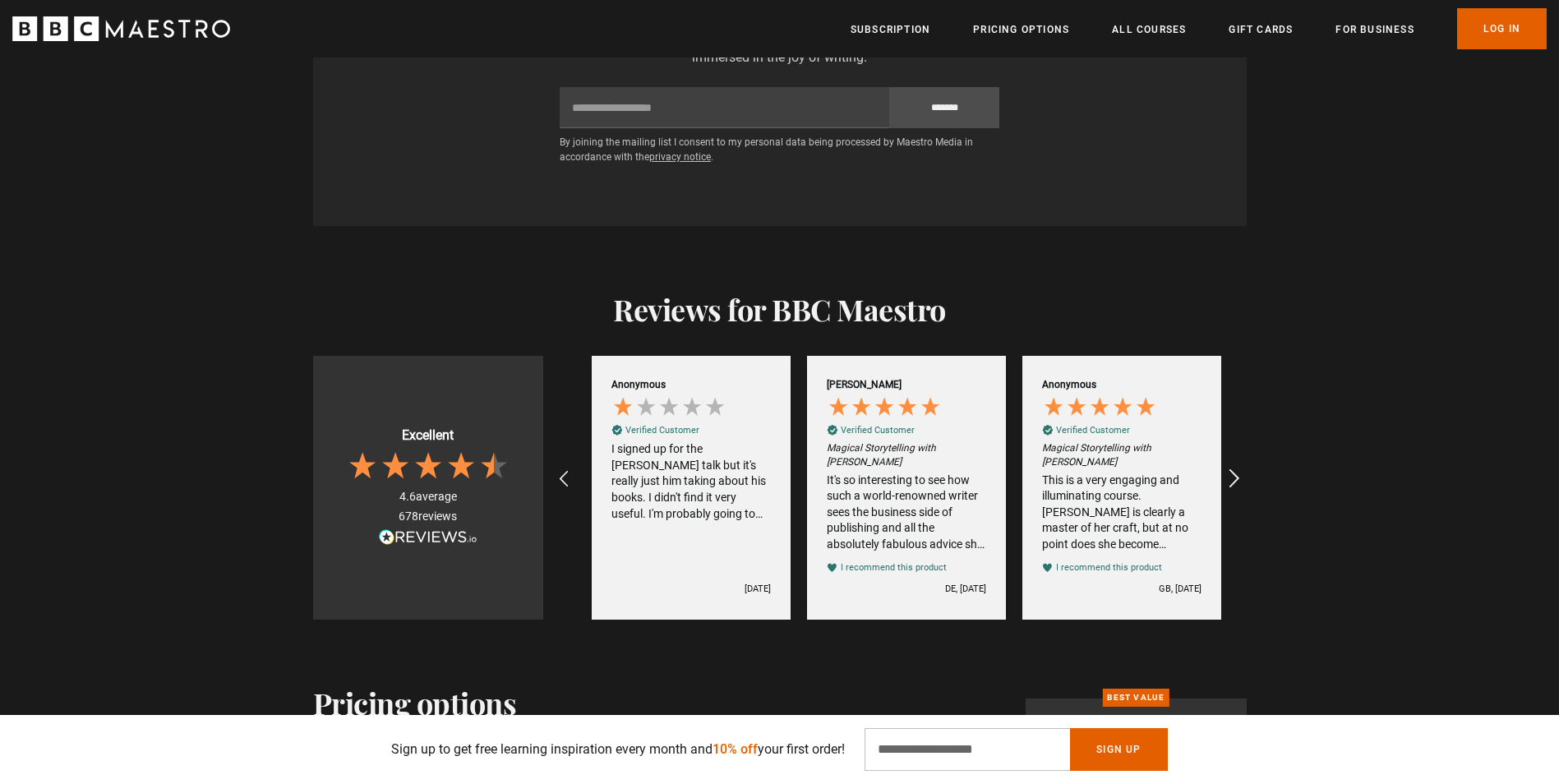
scroll to position [0, 861]
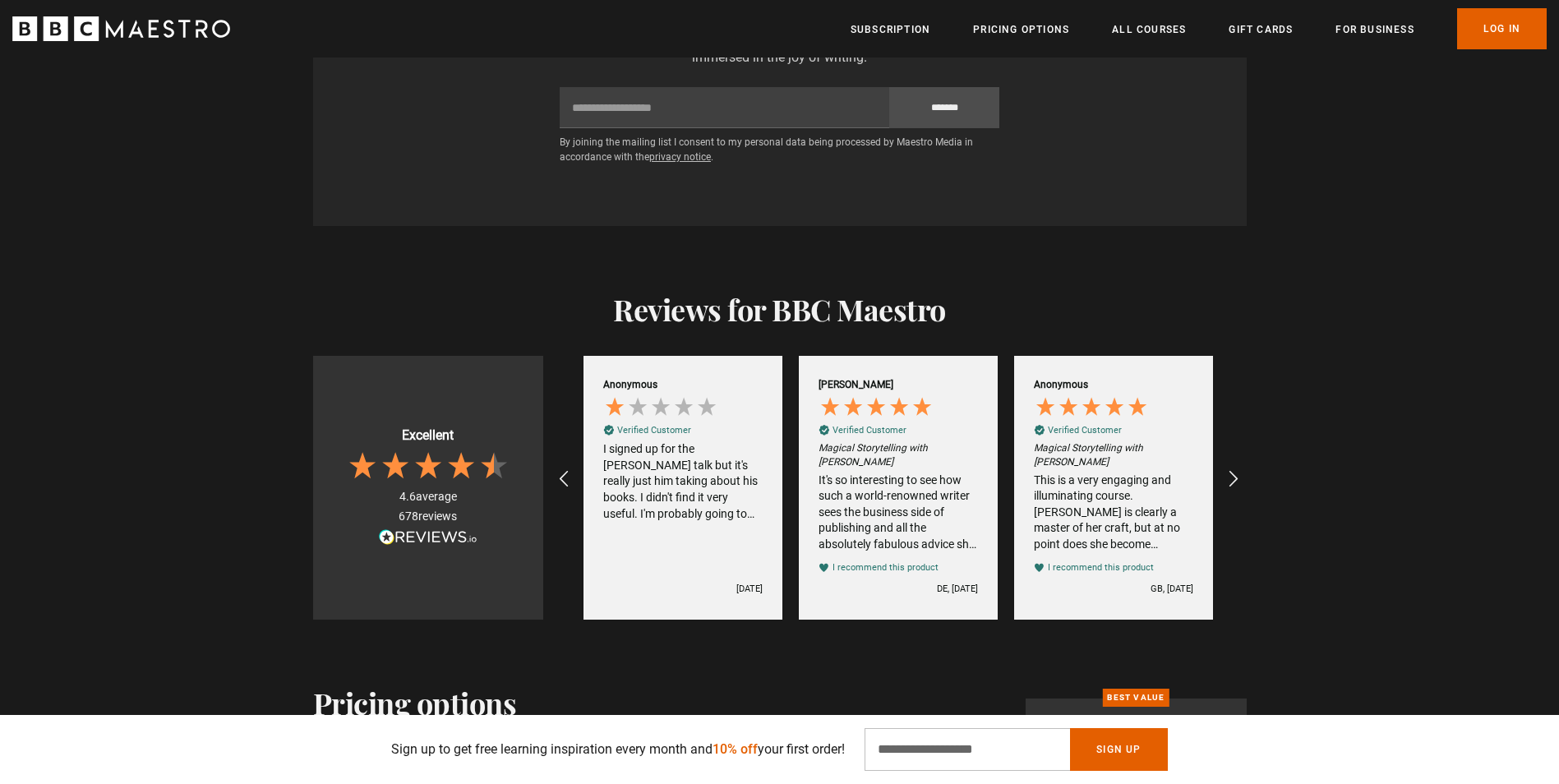
click at [865, 503] on div "It's so interesting to see how such a world-renowned writer sees the business s…" at bounding box center [898, 513] width 159 height 80
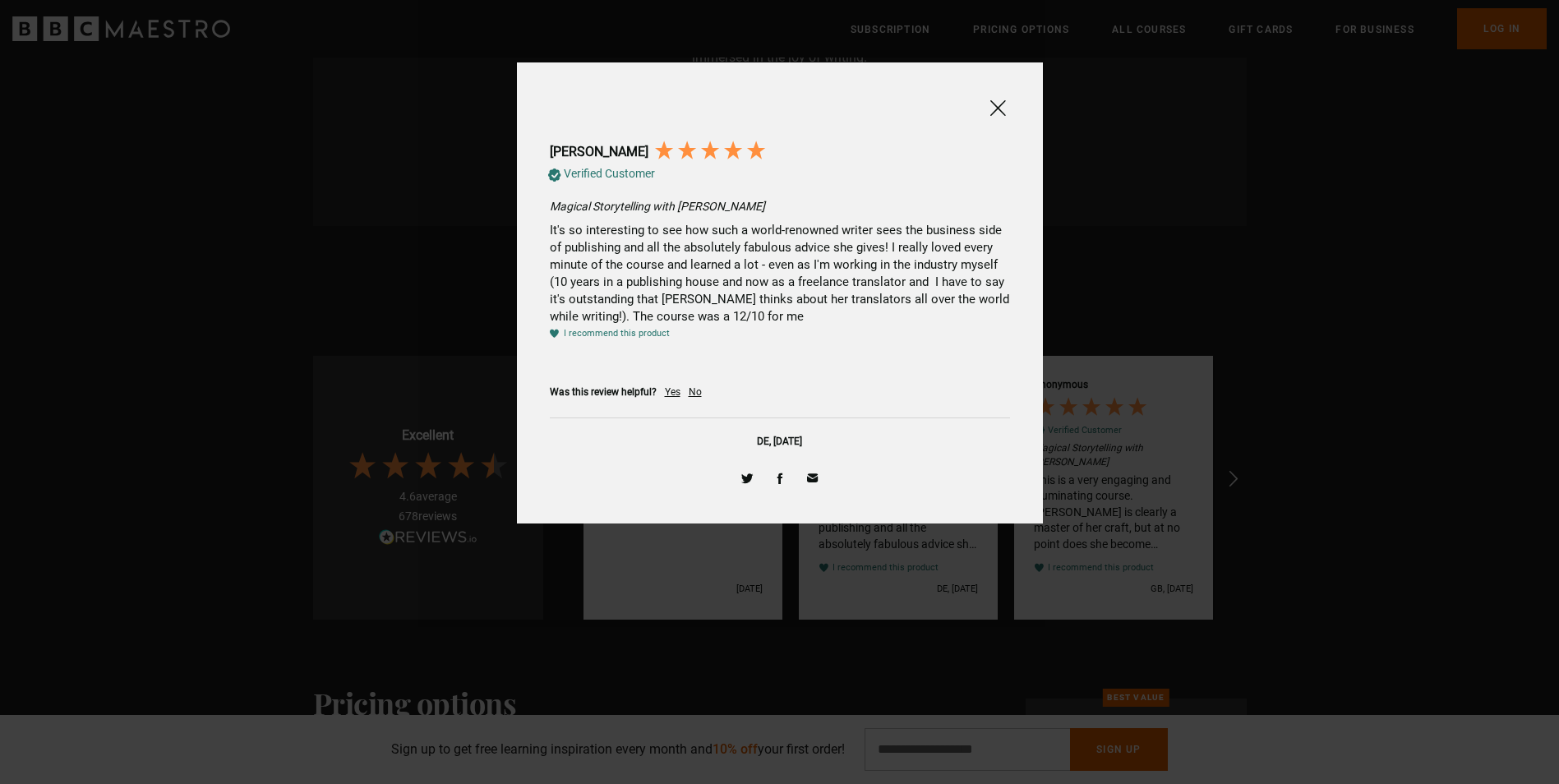
click at [998, 110] on span at bounding box center [998, 107] width 20 height 21
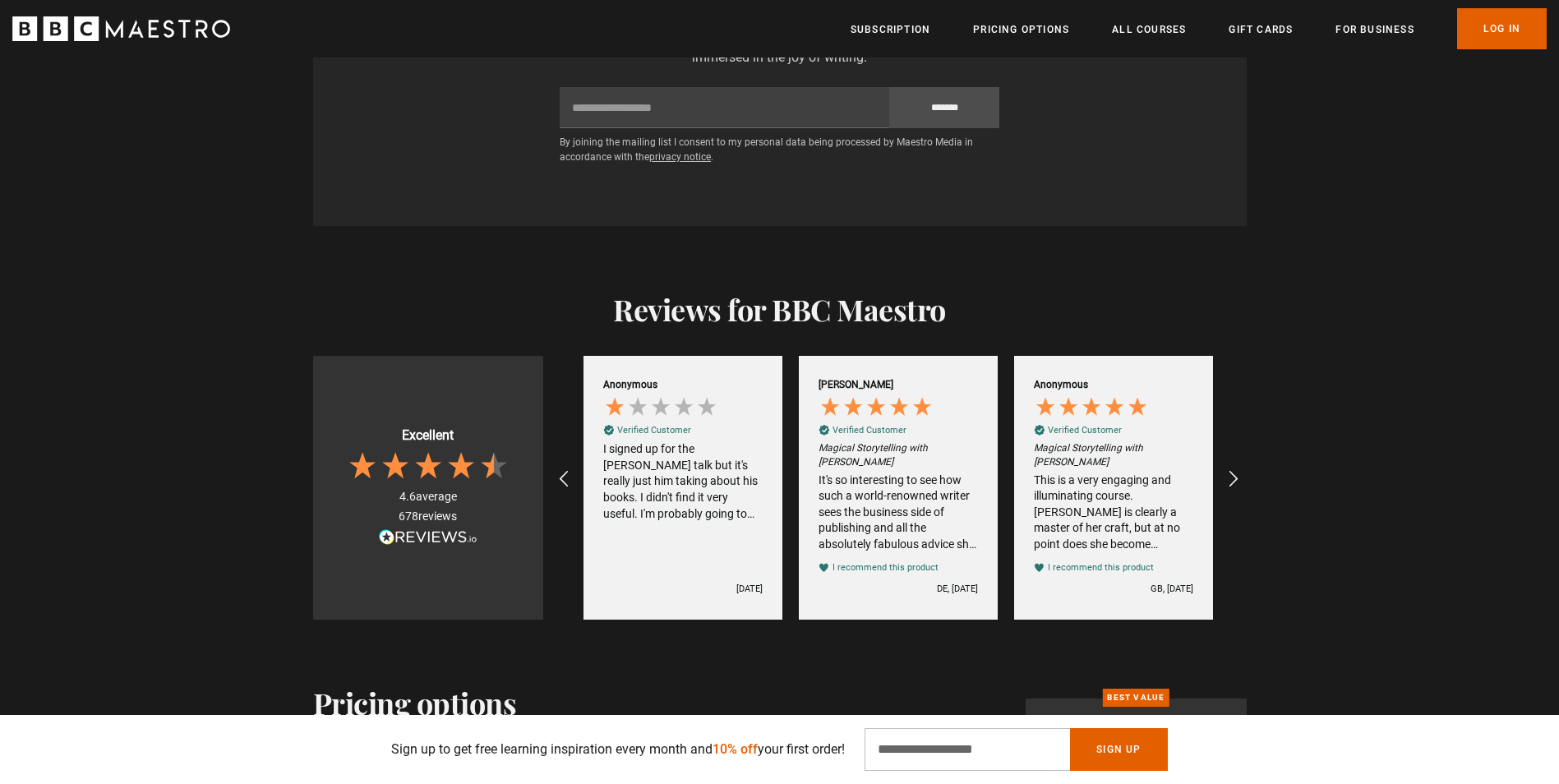
click at [1079, 434] on div "Anonymous Verified Customer Magical Storytelling with [PERSON_NAME] This is a v…" at bounding box center [1113, 478] width 159 height 207
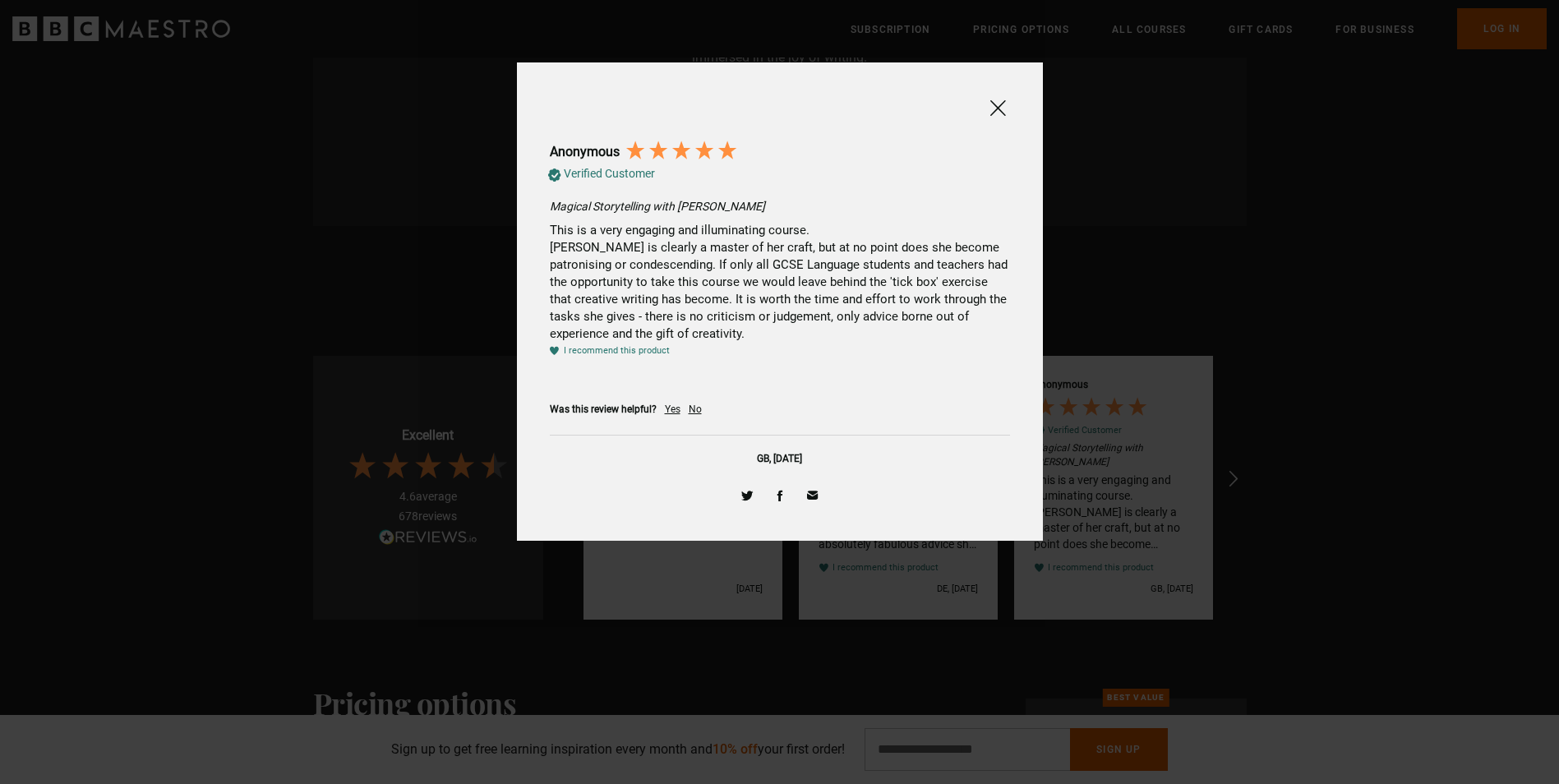
click at [999, 105] on span at bounding box center [998, 107] width 20 height 21
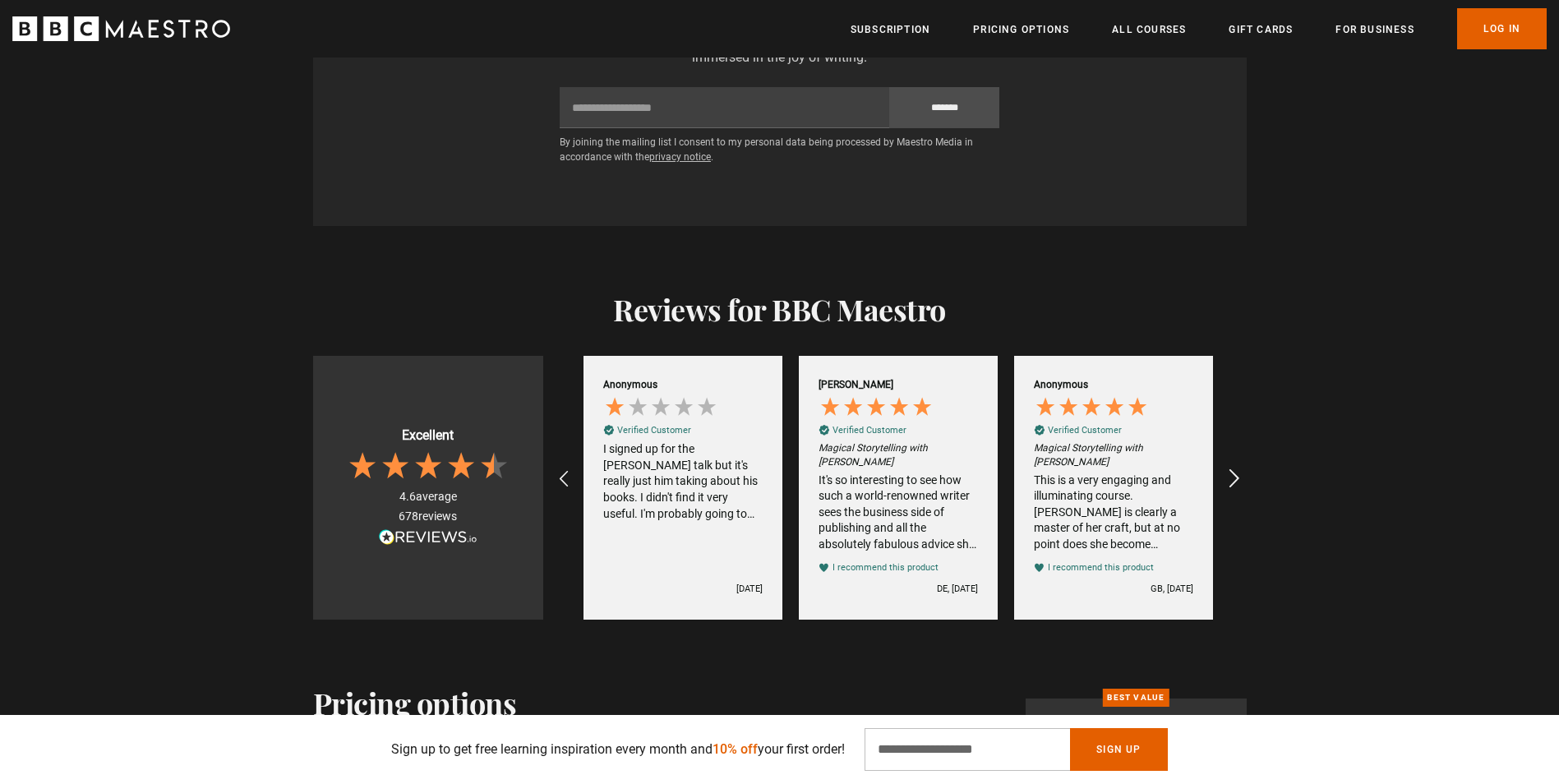
click at [1221, 469] on div "REVIEWS.io Carousel Scroll Right" at bounding box center [1233, 480] width 46 height 46
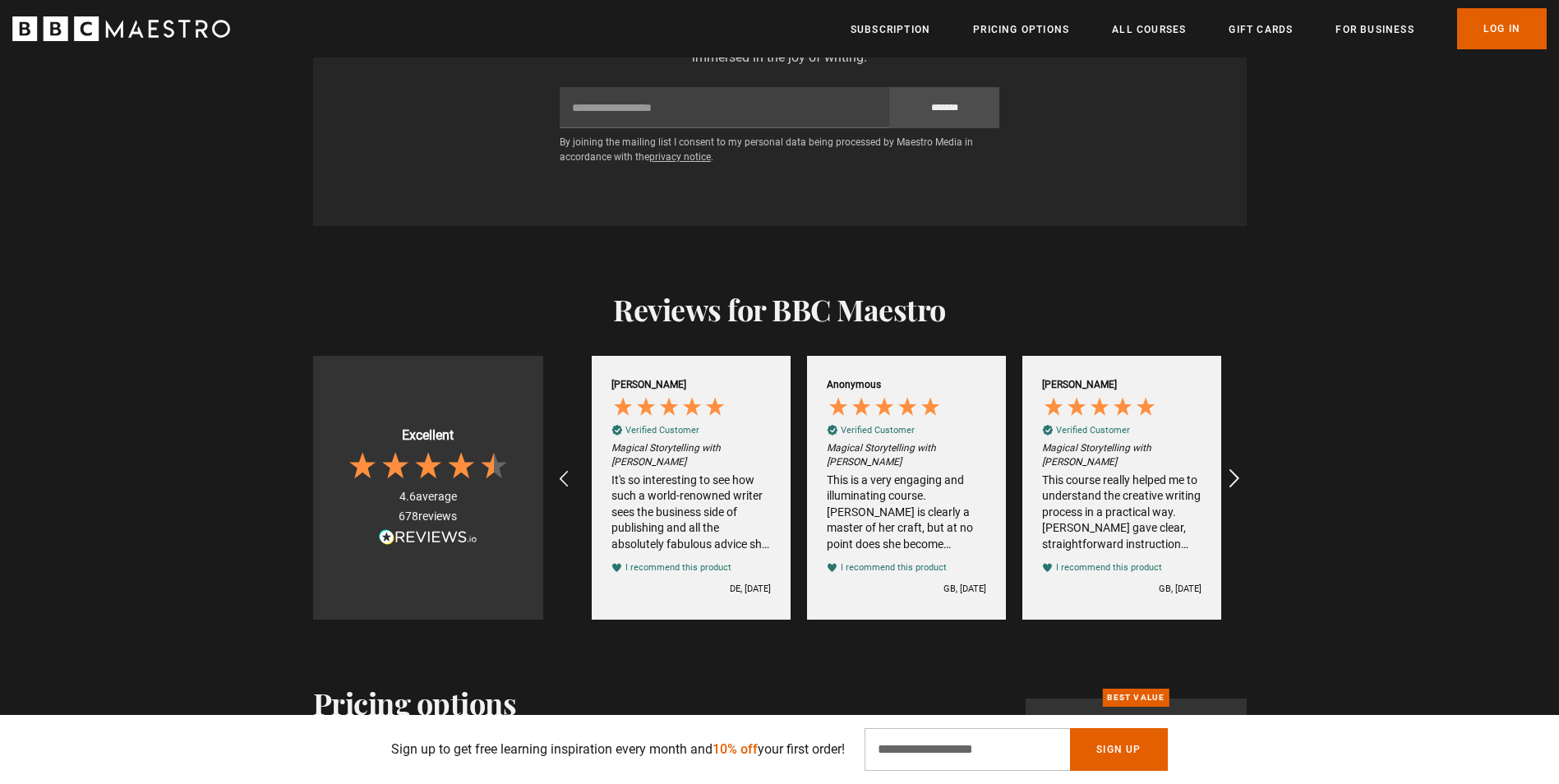
scroll to position [0, 1076]
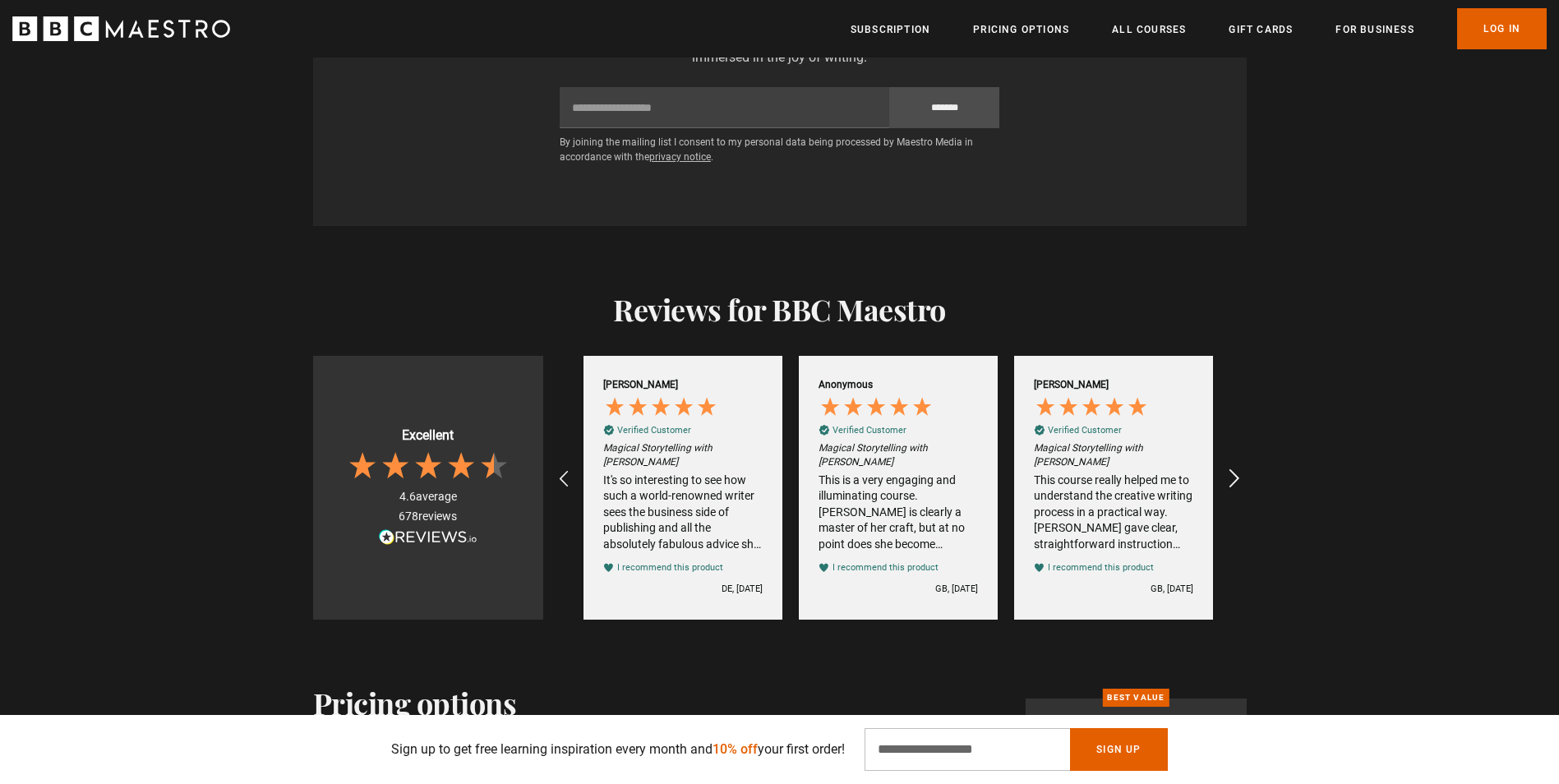
click at [1221, 469] on div "REVIEWS.io Carousel Scroll Right" at bounding box center [1233, 480] width 46 height 46
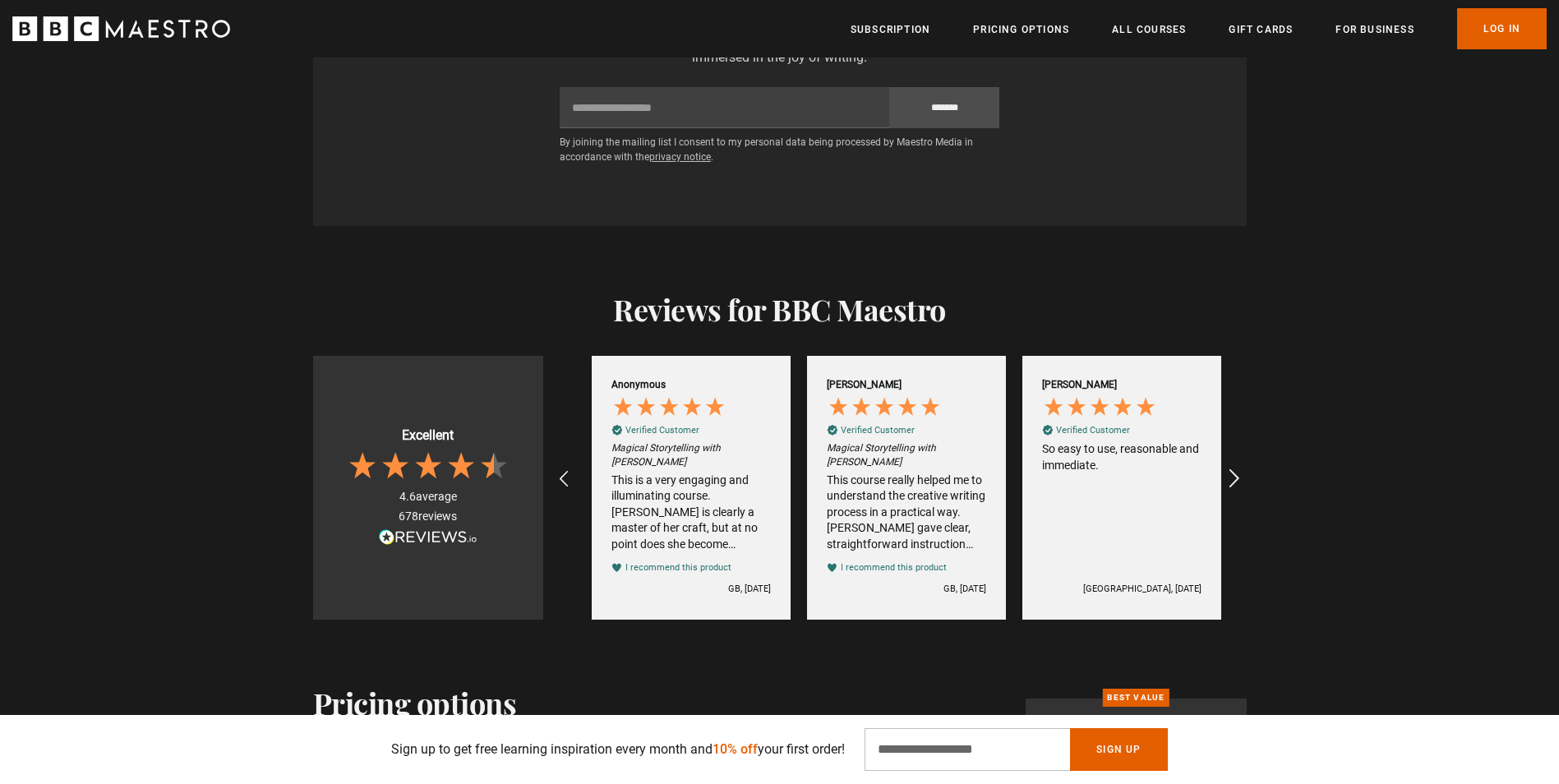
scroll to position [0, 1292]
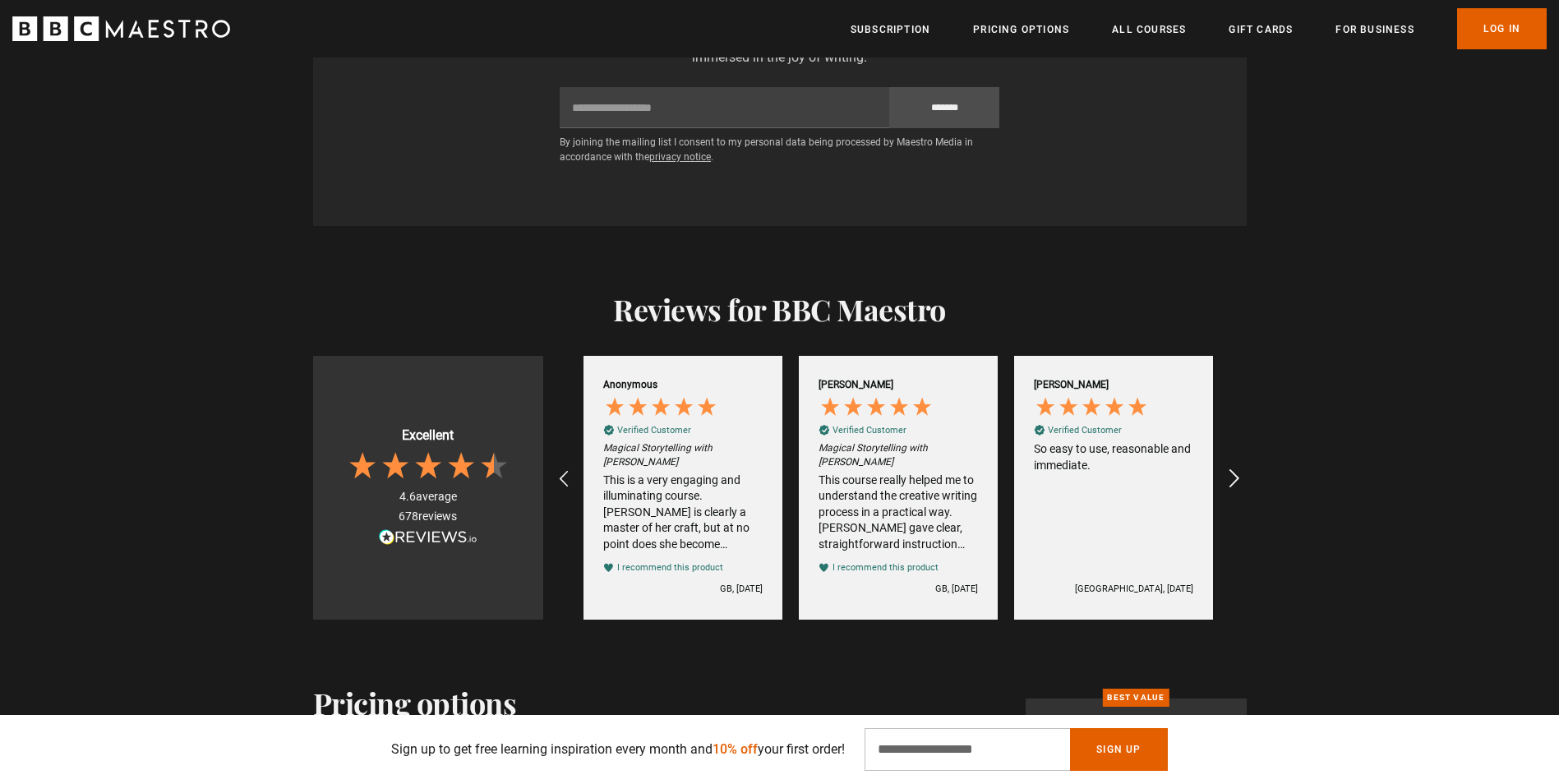
click at [1221, 469] on div "REVIEWS.io Carousel Scroll Right" at bounding box center [1233, 480] width 46 height 46
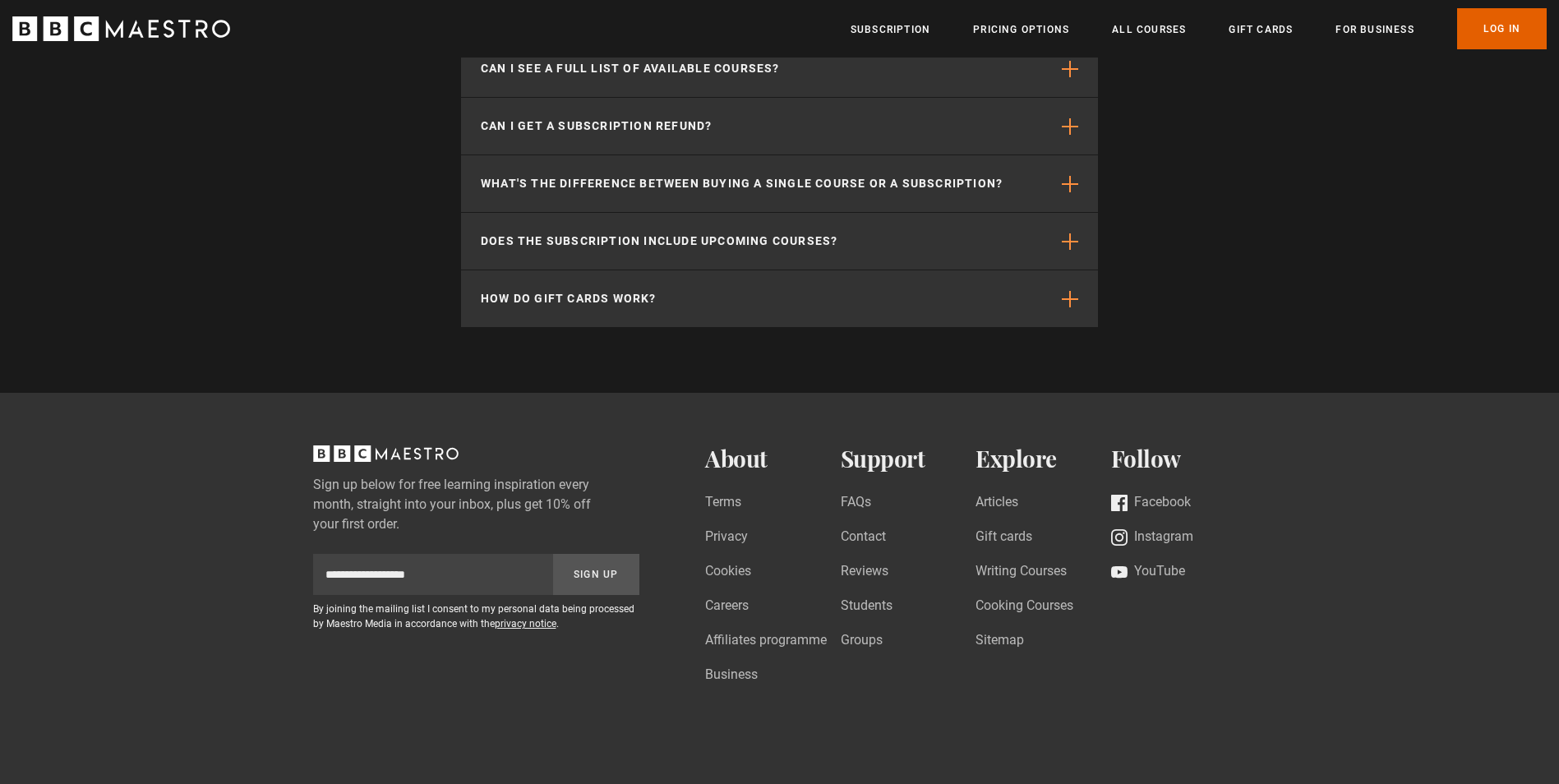
scroll to position [5671, 0]
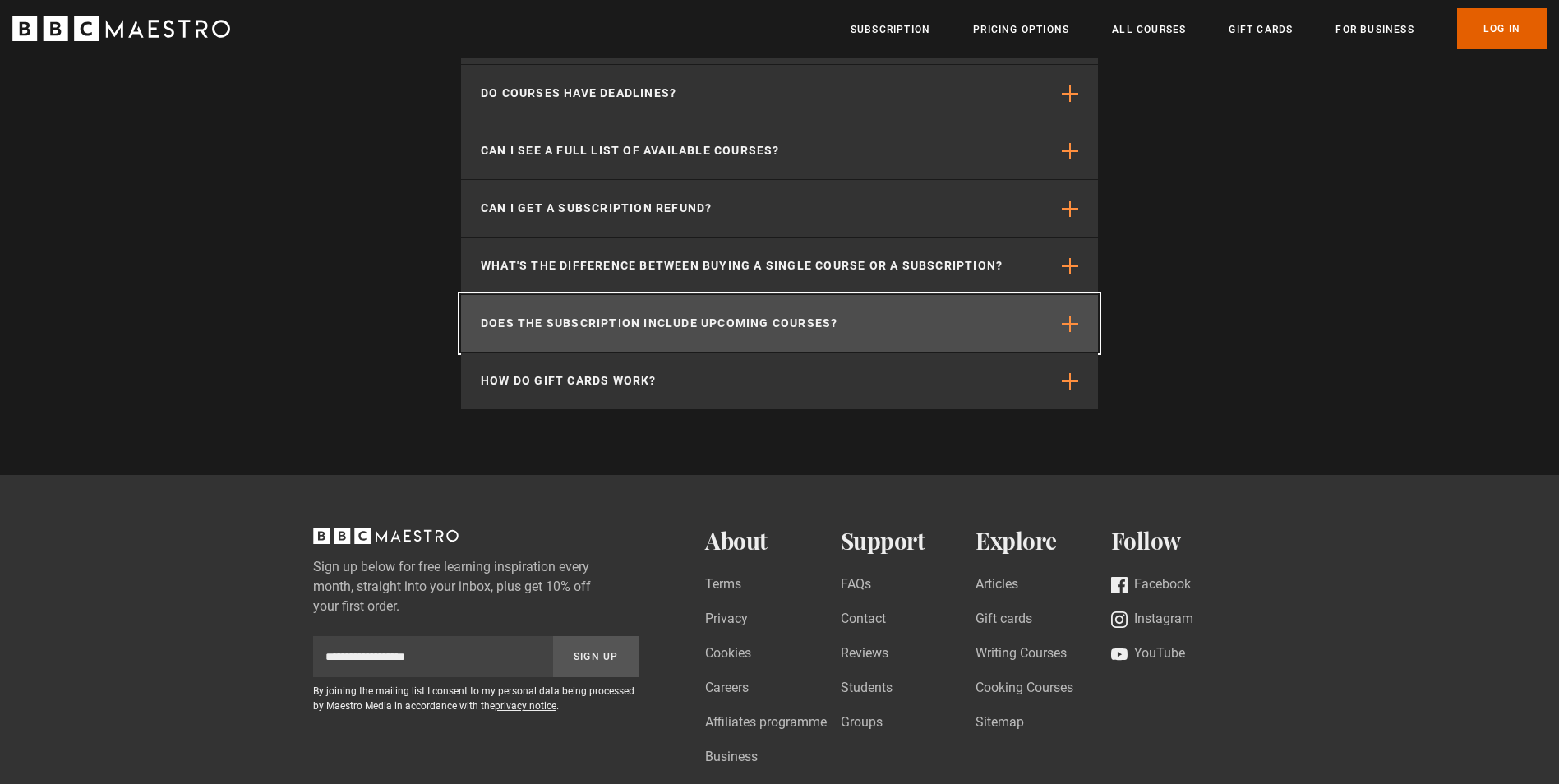
click at [1064, 326] on span "button" at bounding box center [1070, 324] width 16 height 16
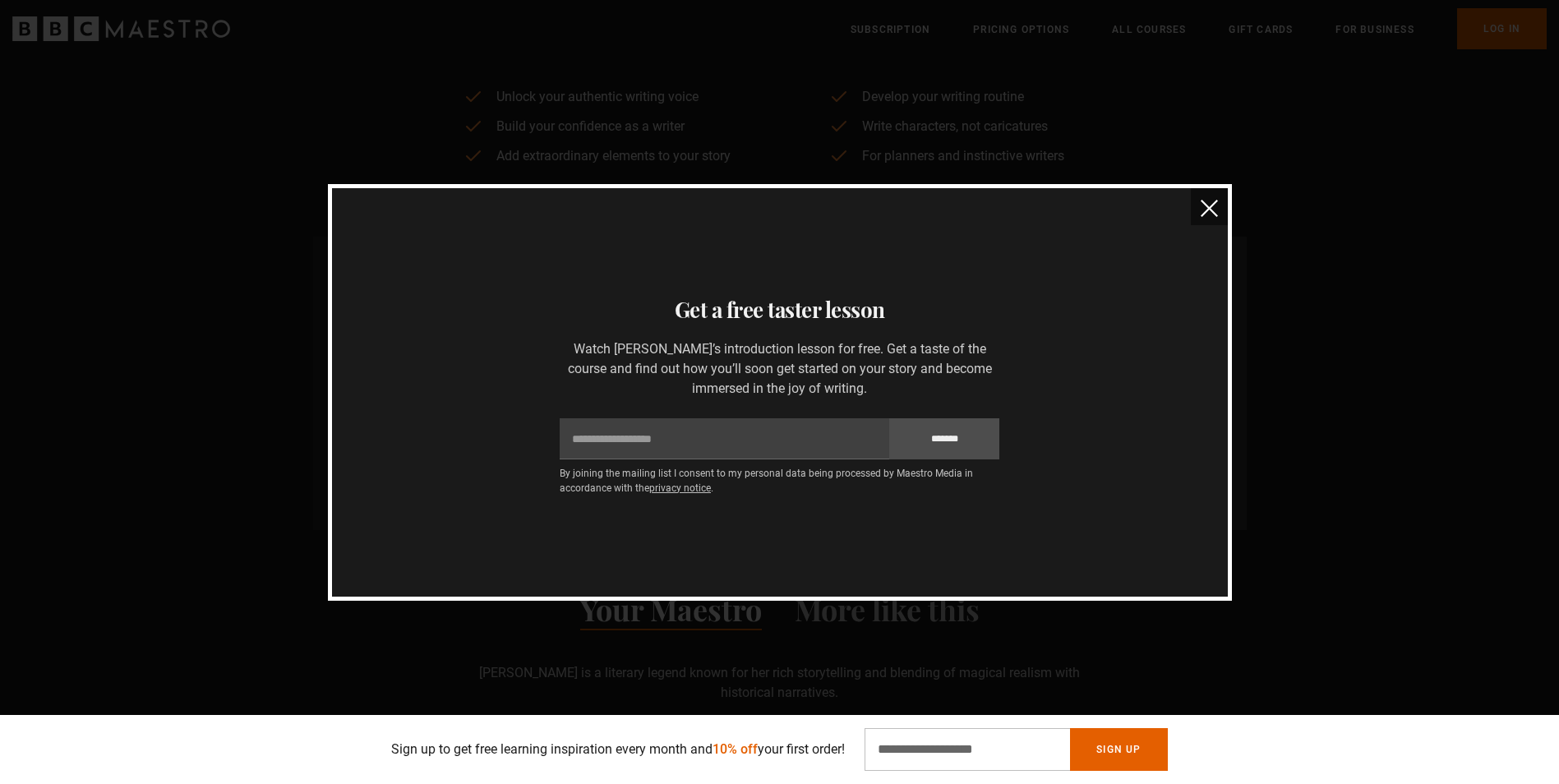
scroll to position [0, 3015]
click at [1224, 203] on button "close" at bounding box center [1209, 207] width 37 height 37
